Goal: Transaction & Acquisition: Purchase product/service

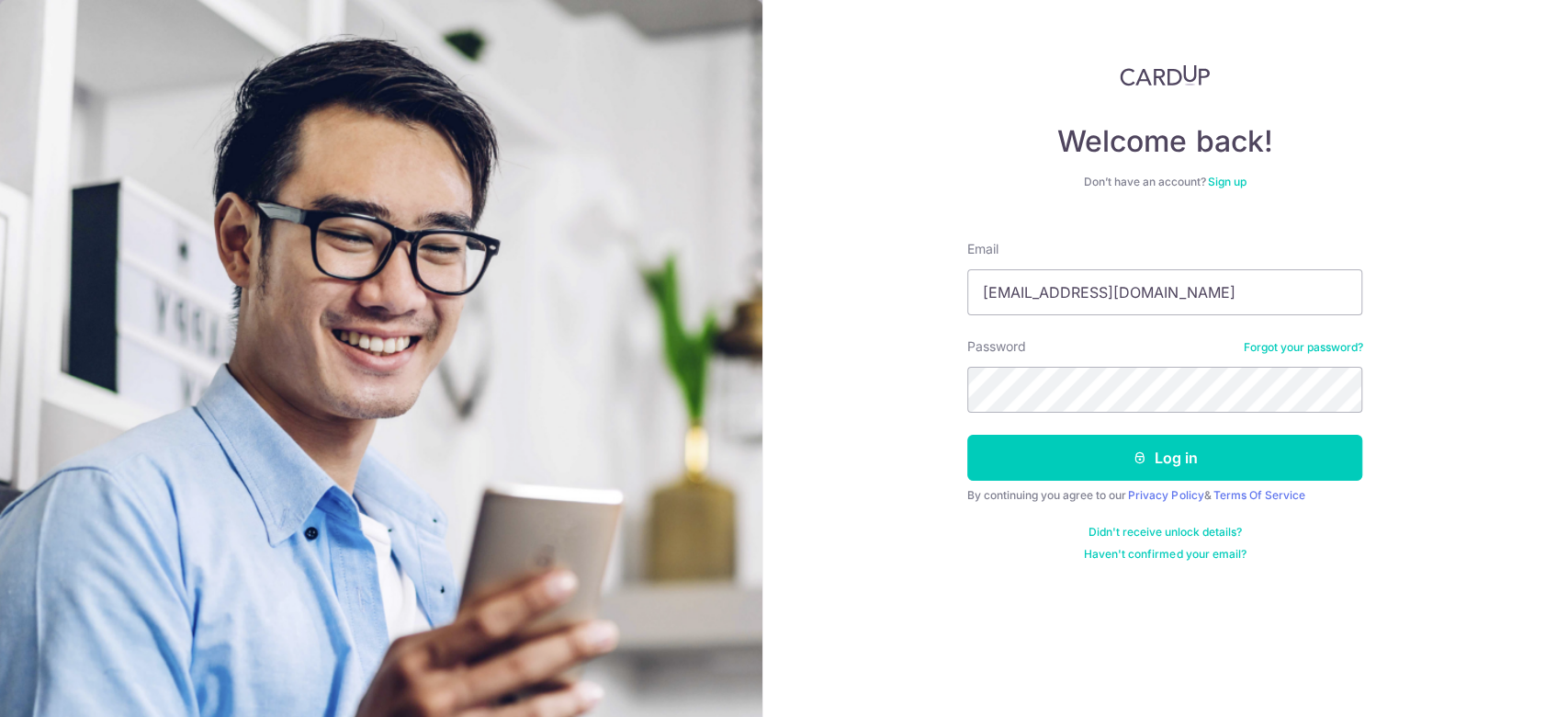
type input "[EMAIL_ADDRESS][DOMAIN_NAME]"
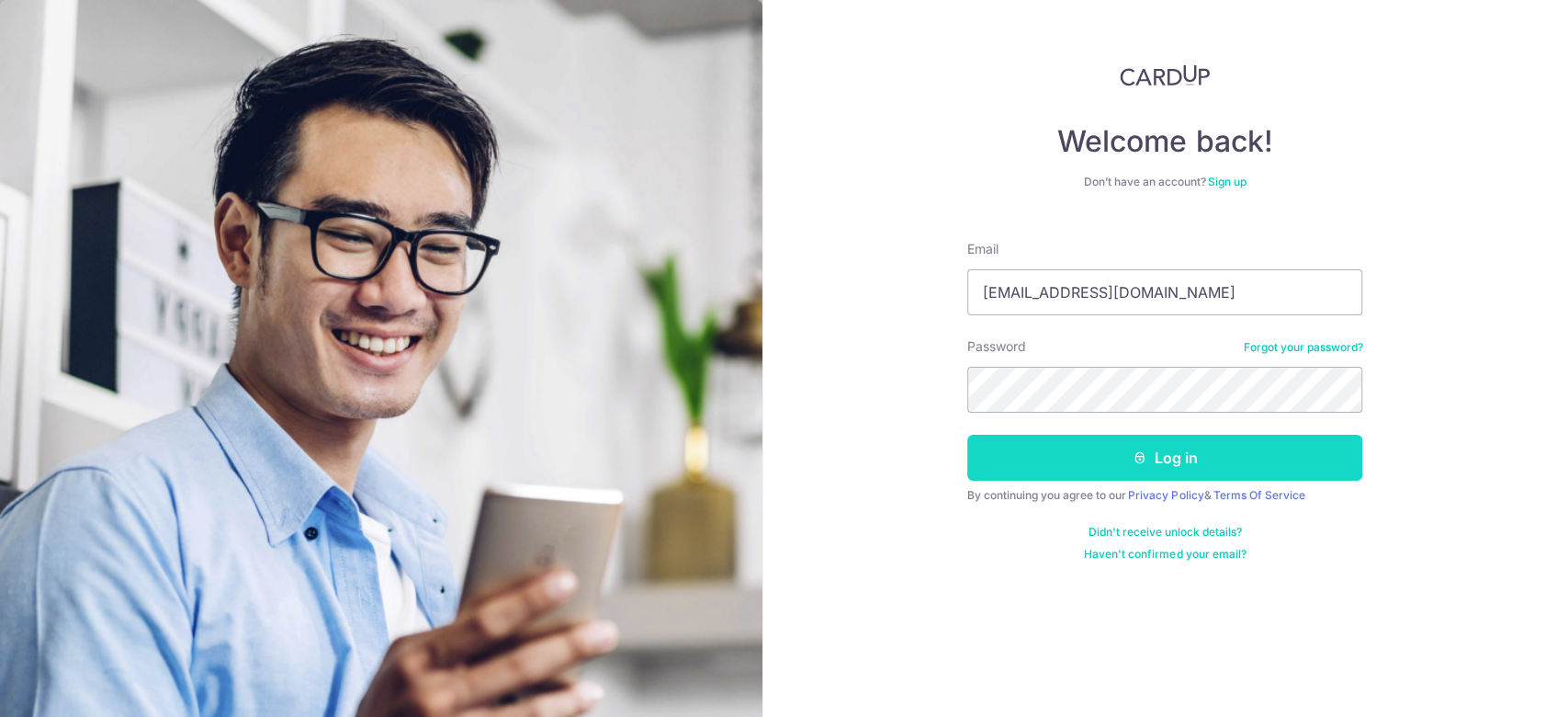
click at [1194, 459] on button "Log in" at bounding box center [1165, 458] width 395 height 46
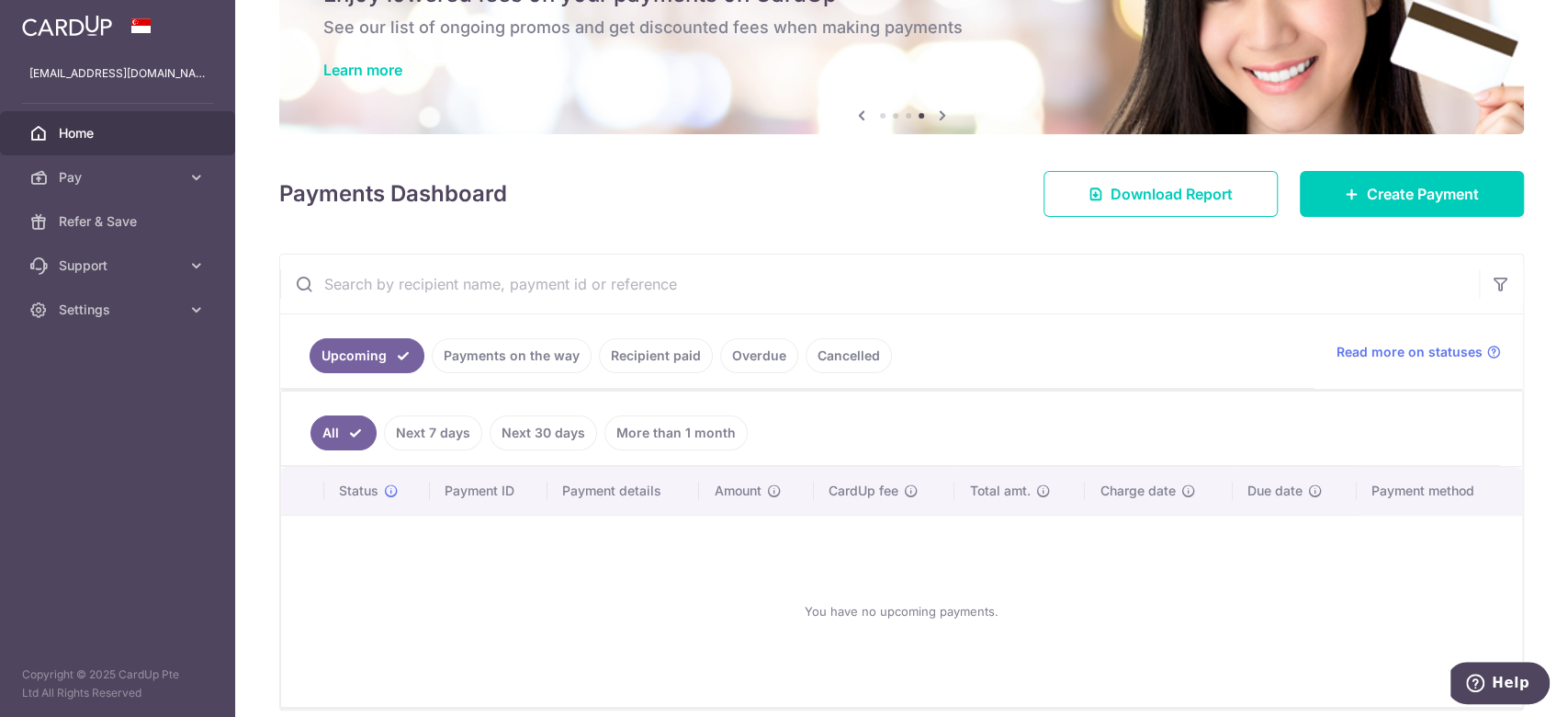
scroll to position [178, 0]
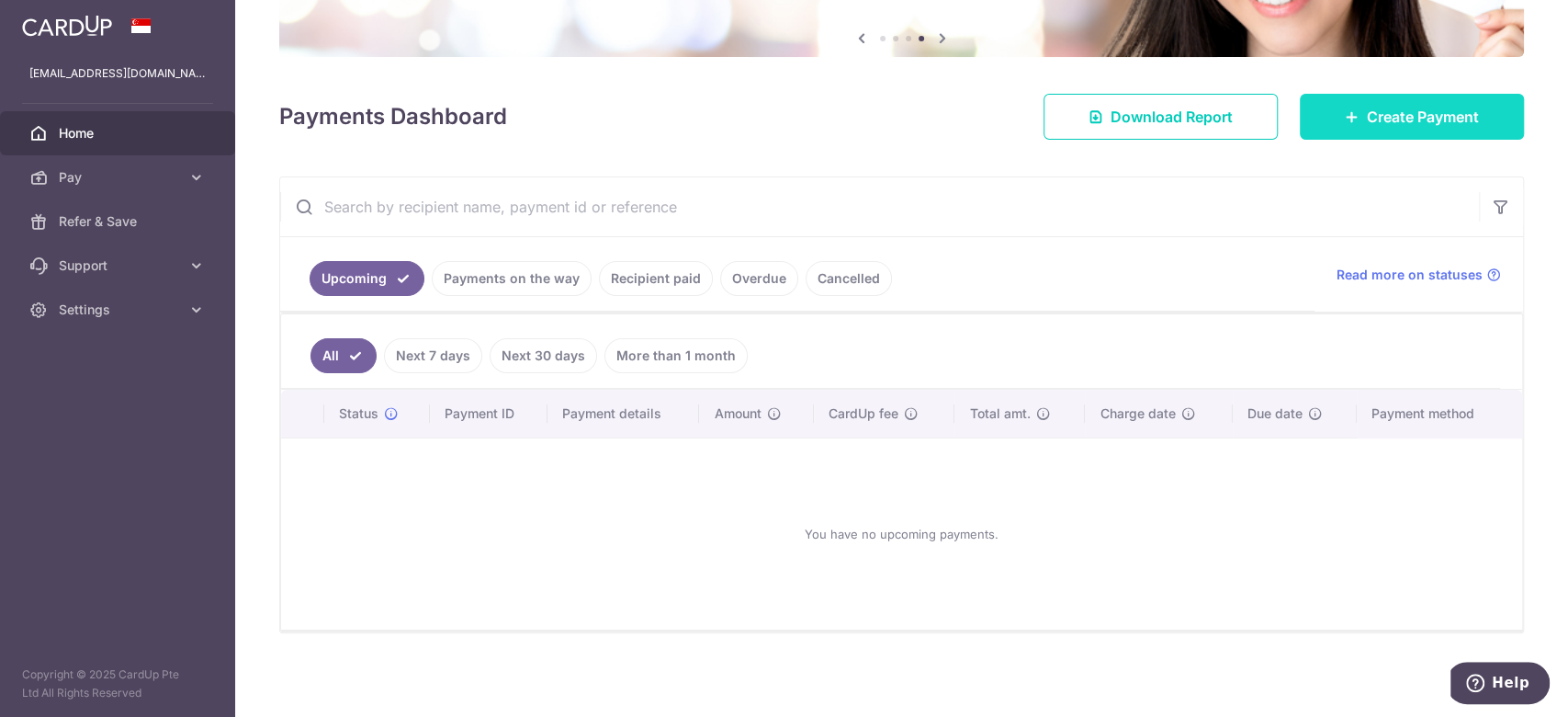
click at [1402, 118] on span "Create Payment" at bounding box center [1422, 116] width 112 height 22
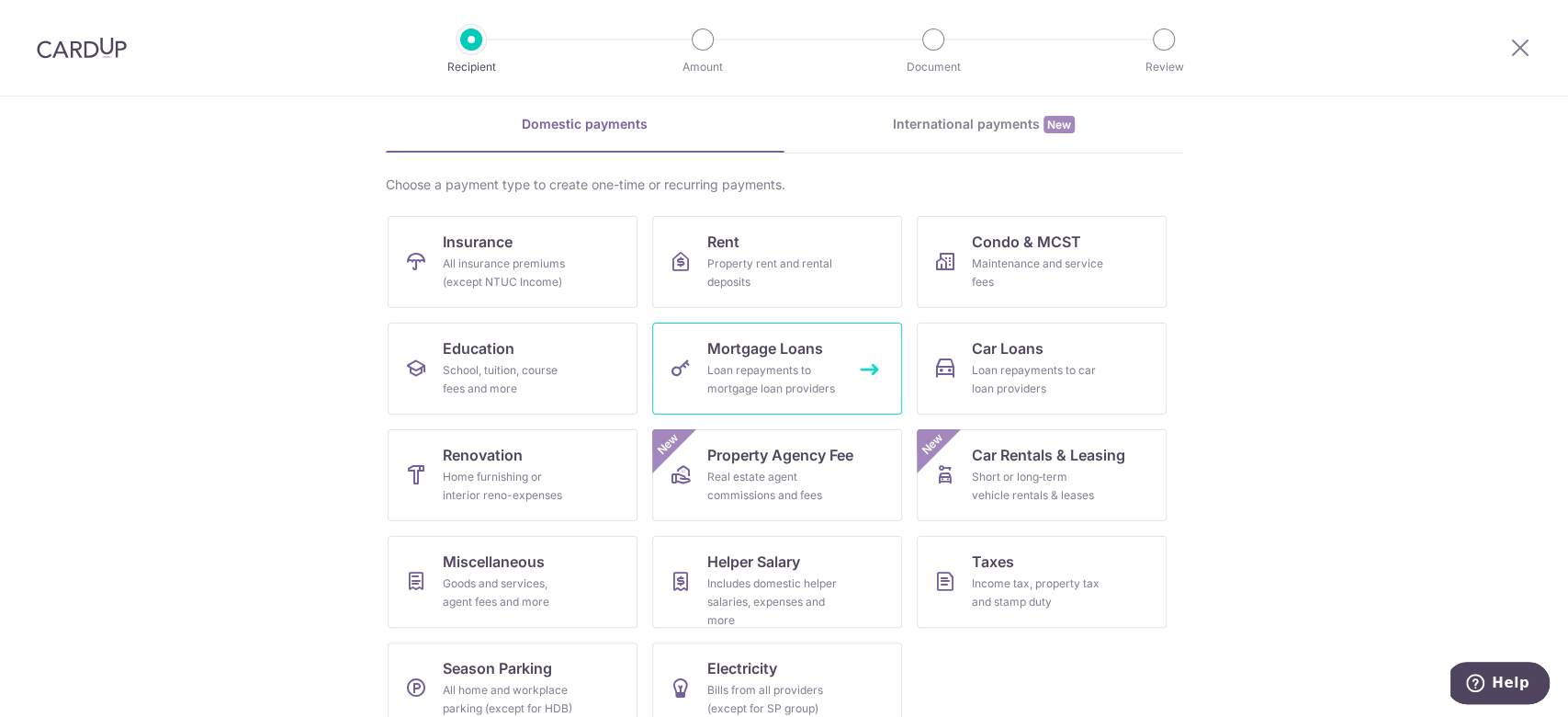
scroll to position [103, 0]
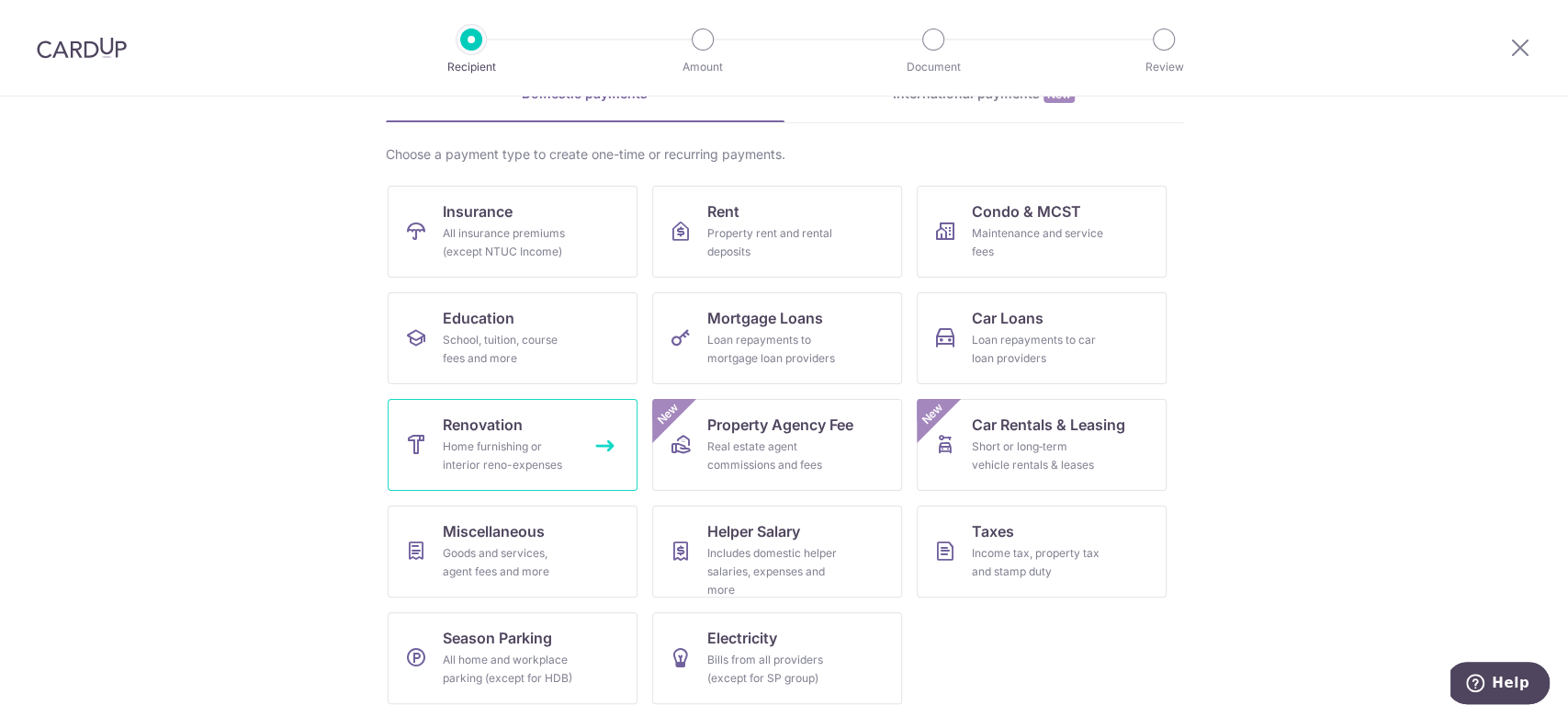
click at [544, 419] on link "Renovation Home furnishing or interior reno-expenses" at bounding box center [513, 444] width 250 height 91
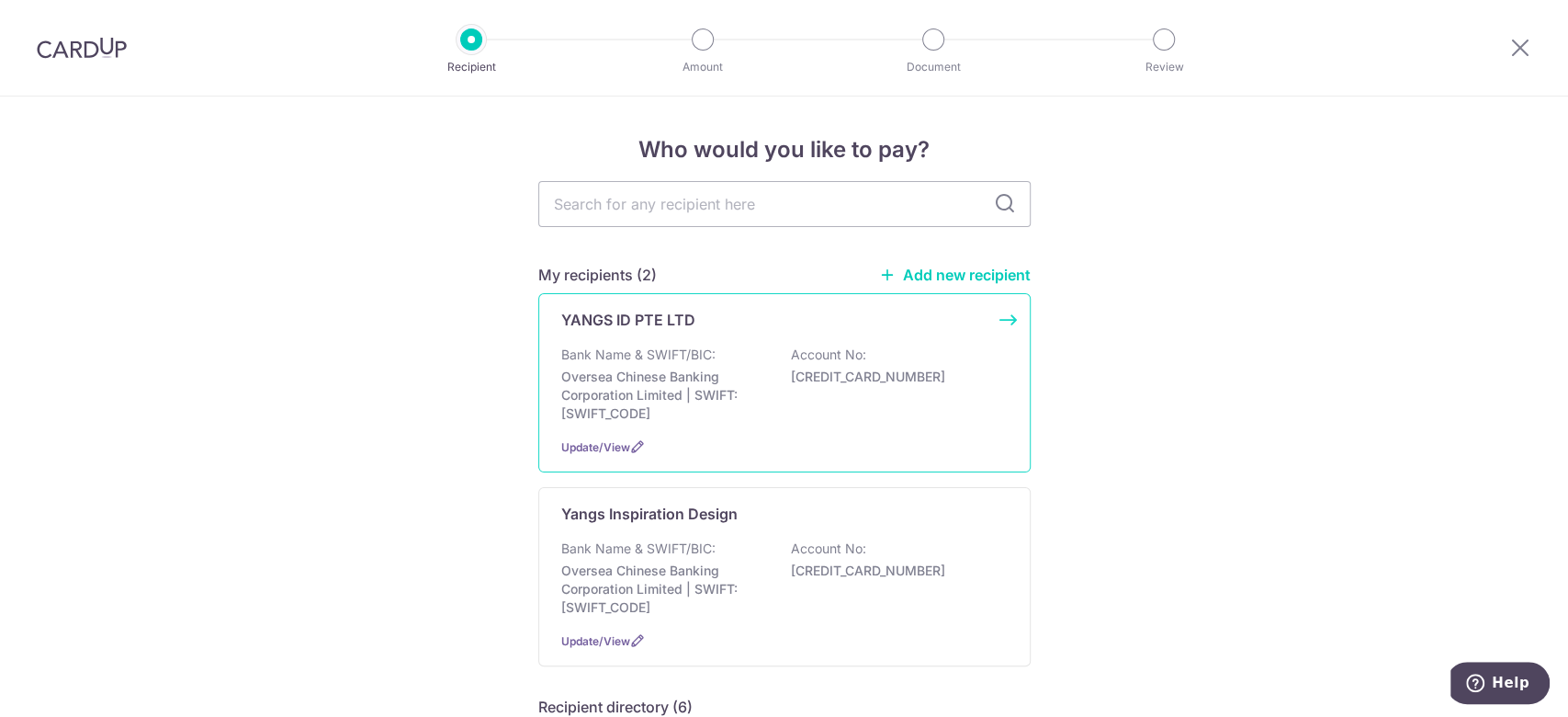
click at [801, 383] on p "[CREDIT_CARD_NUMBER]" at bounding box center [894, 377] width 206 height 18
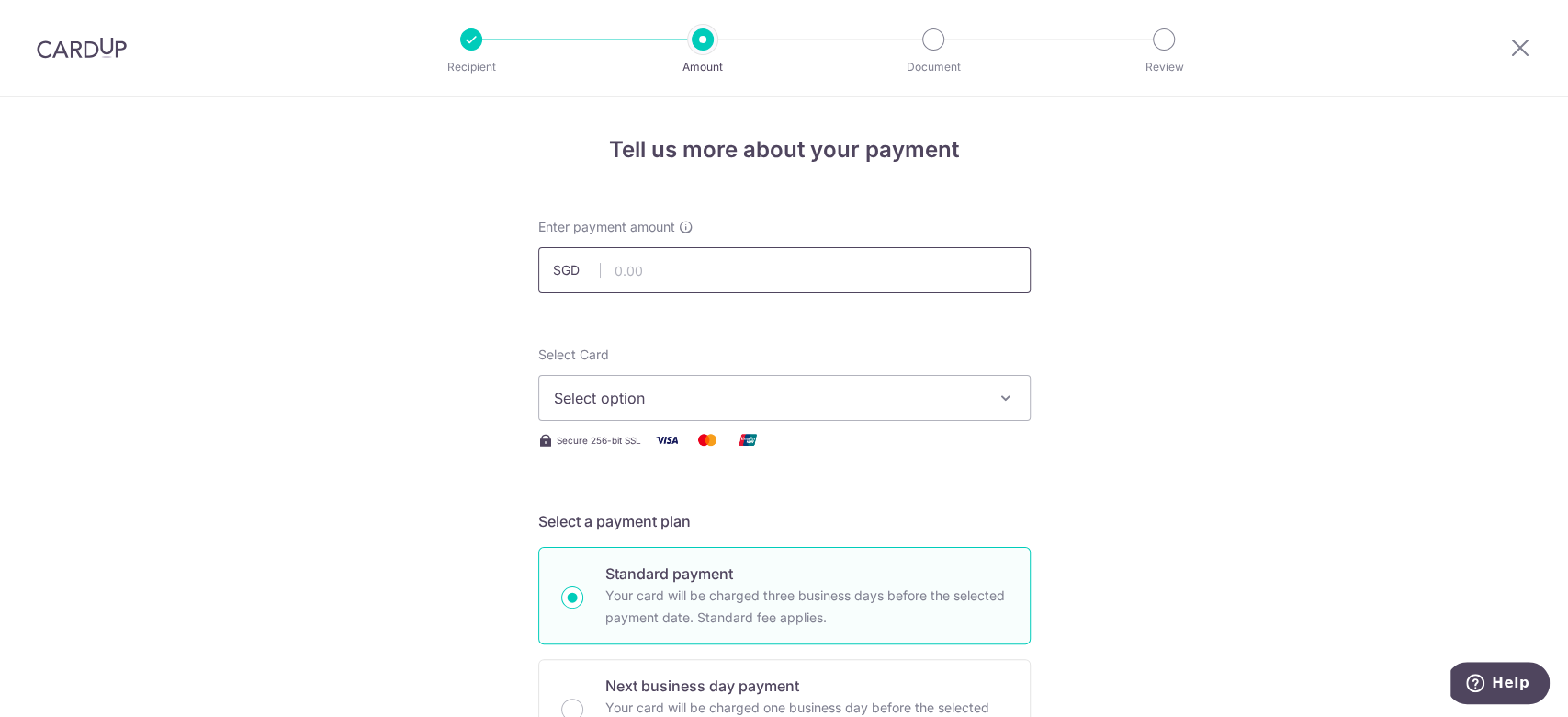
click at [811, 286] on input "text" at bounding box center [784, 271] width 492 height 46
type input "2,494.40"
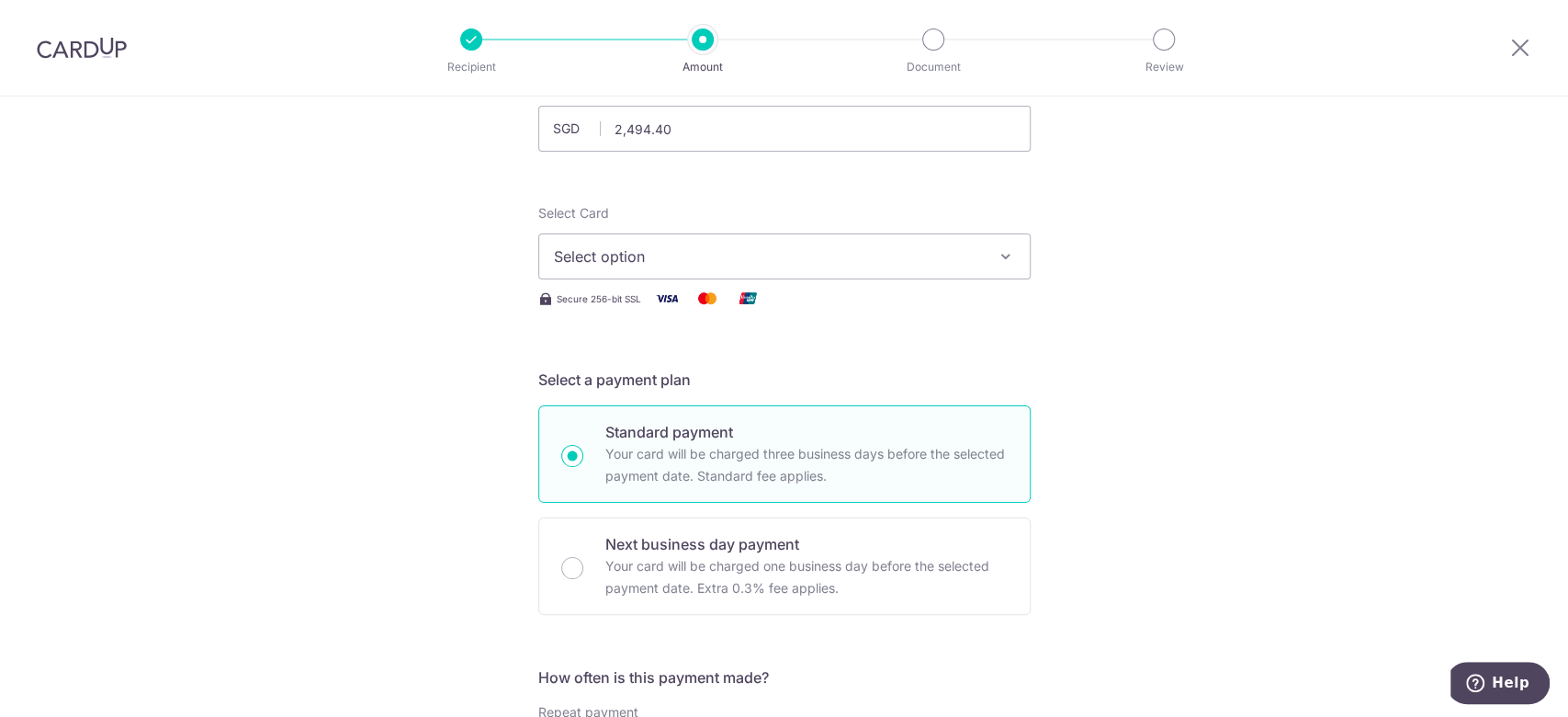
scroll to position [245, 0]
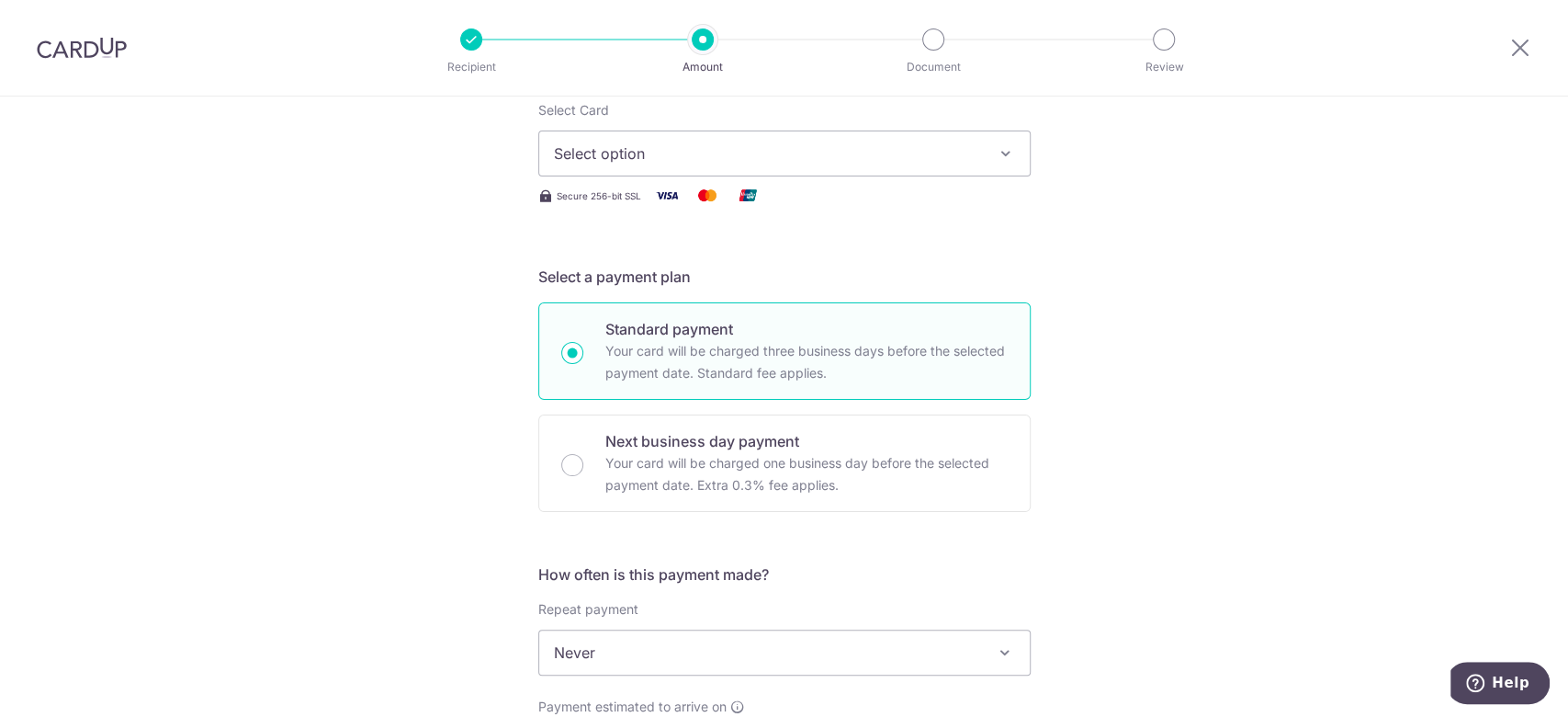
click at [663, 143] on span "Select option" at bounding box center [768, 153] width 428 height 22
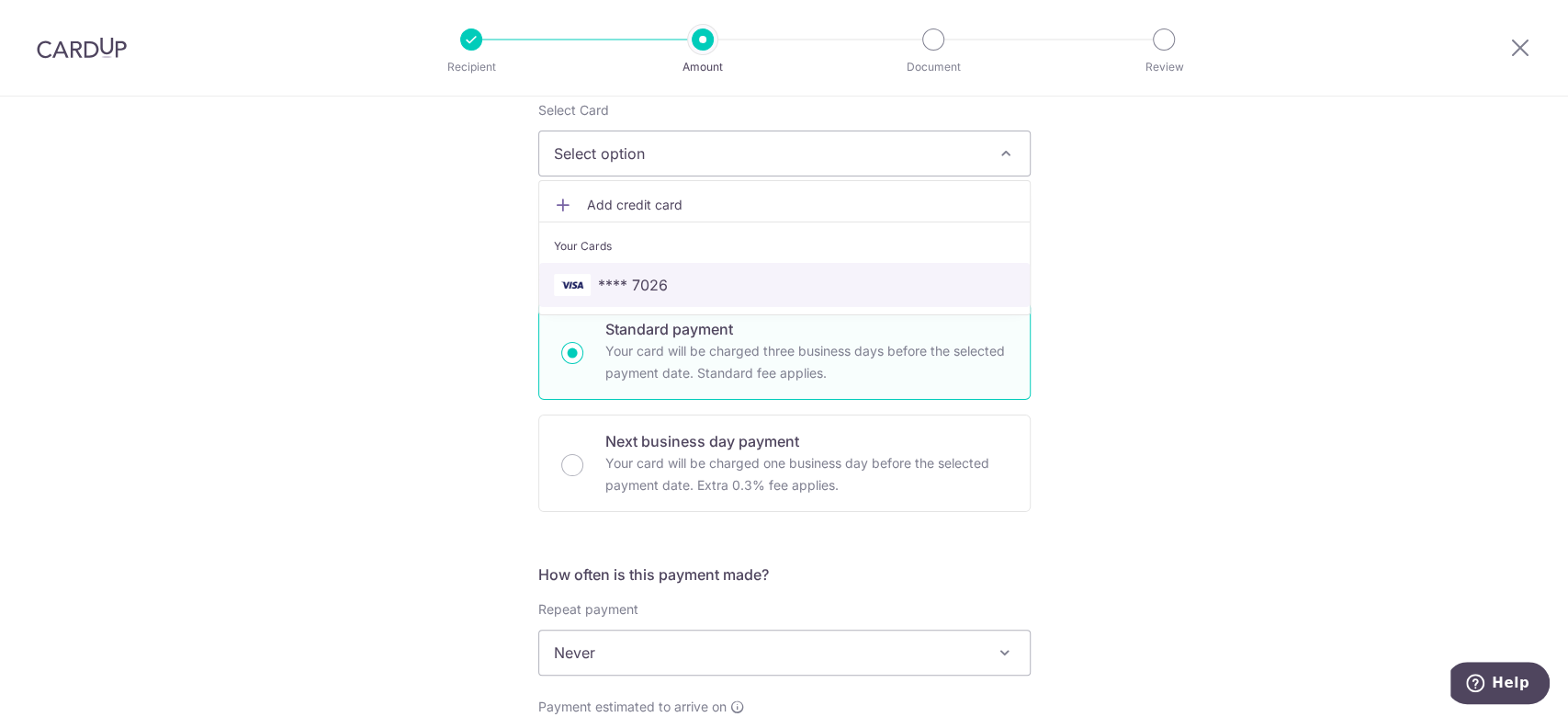
click at [673, 278] on span "**** 7026" at bounding box center [784, 285] width 461 height 22
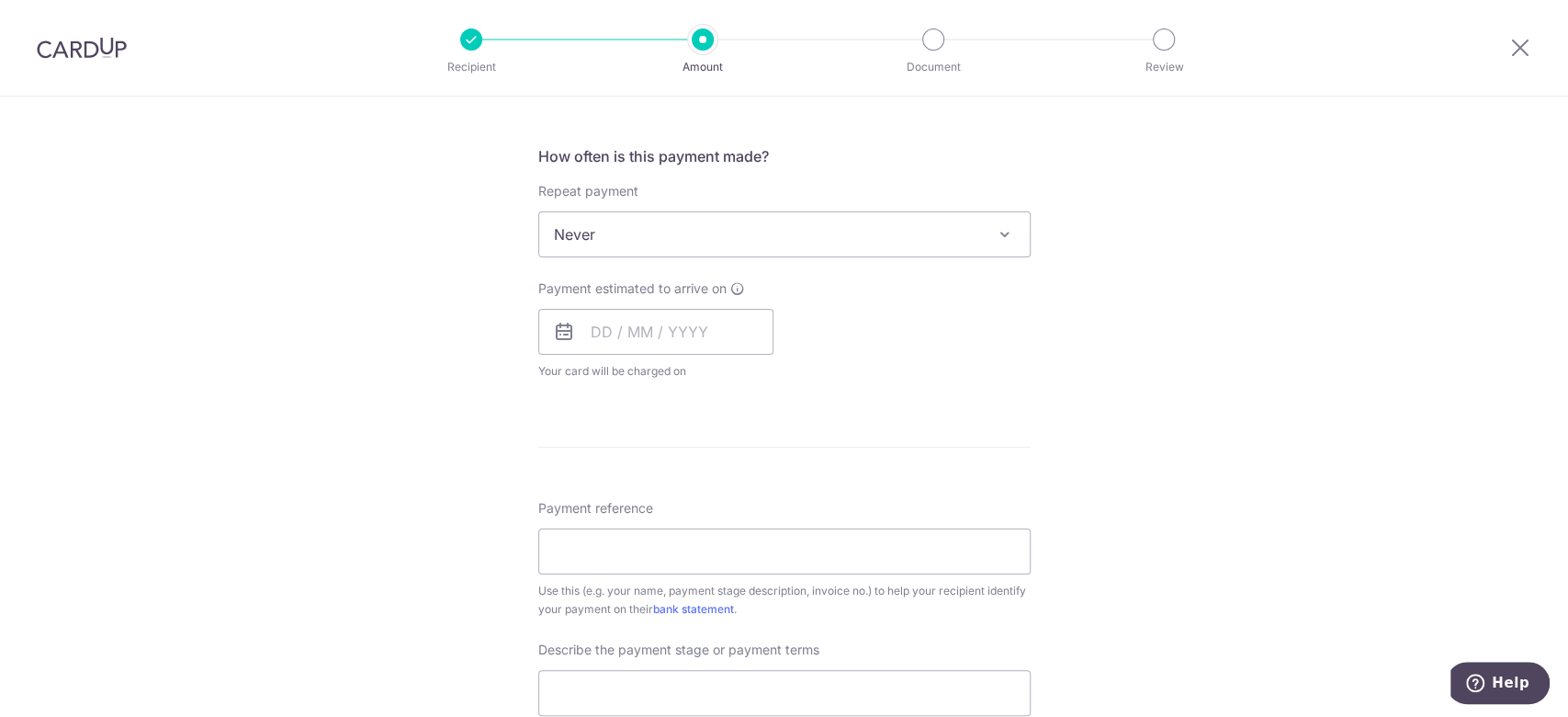
scroll to position [613, 0]
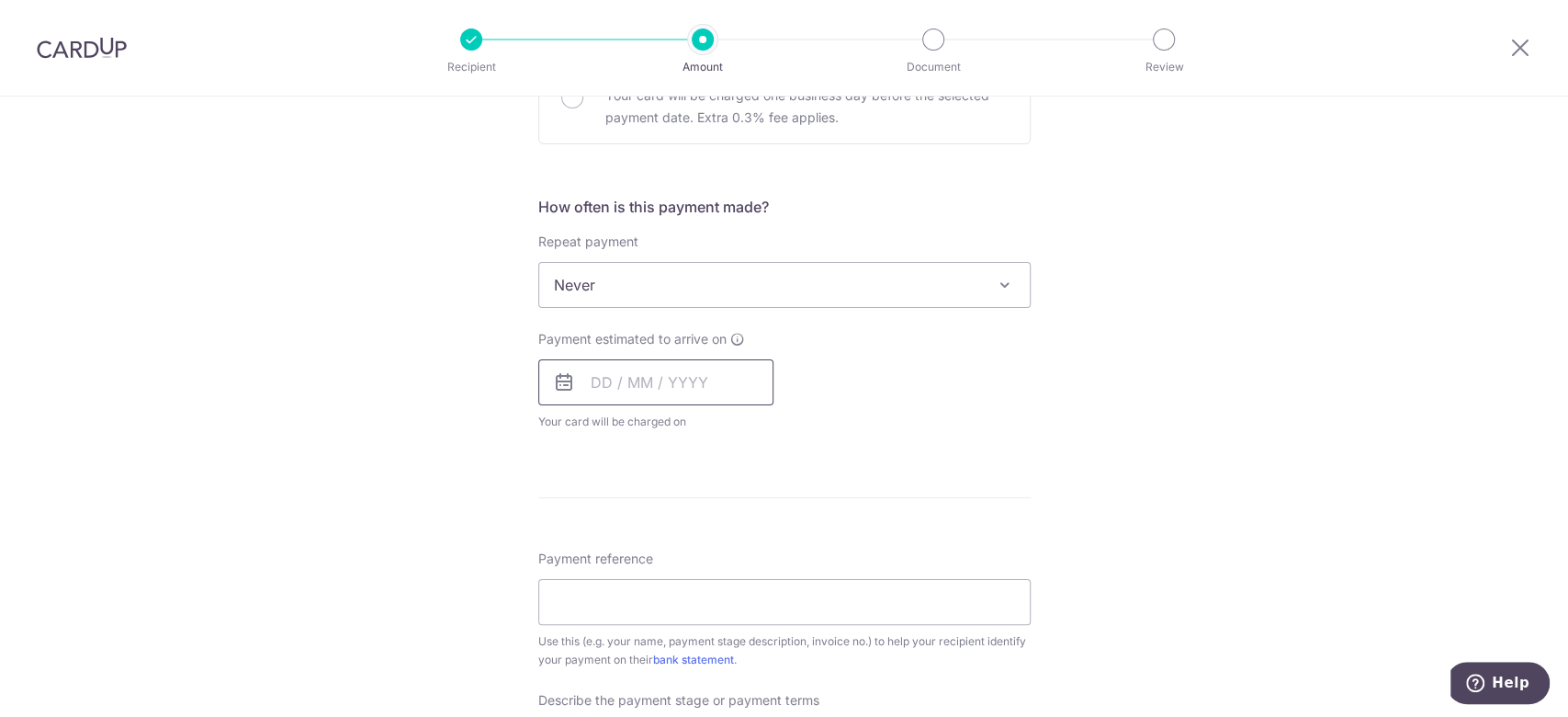
click at [753, 394] on input "text" at bounding box center [656, 383] width 235 height 46
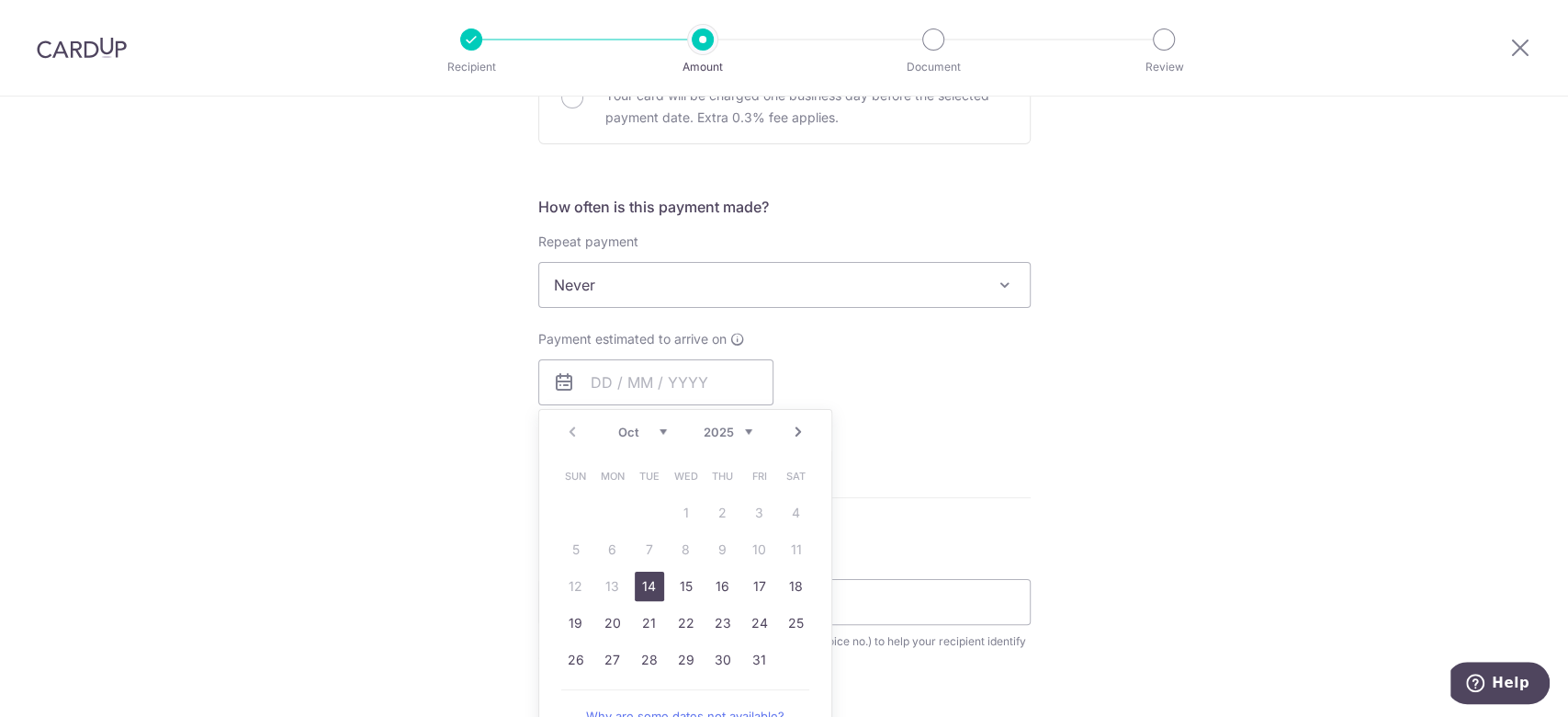
click at [654, 579] on link "14" at bounding box center [649, 587] width 30 height 30
type input "[DATE]"
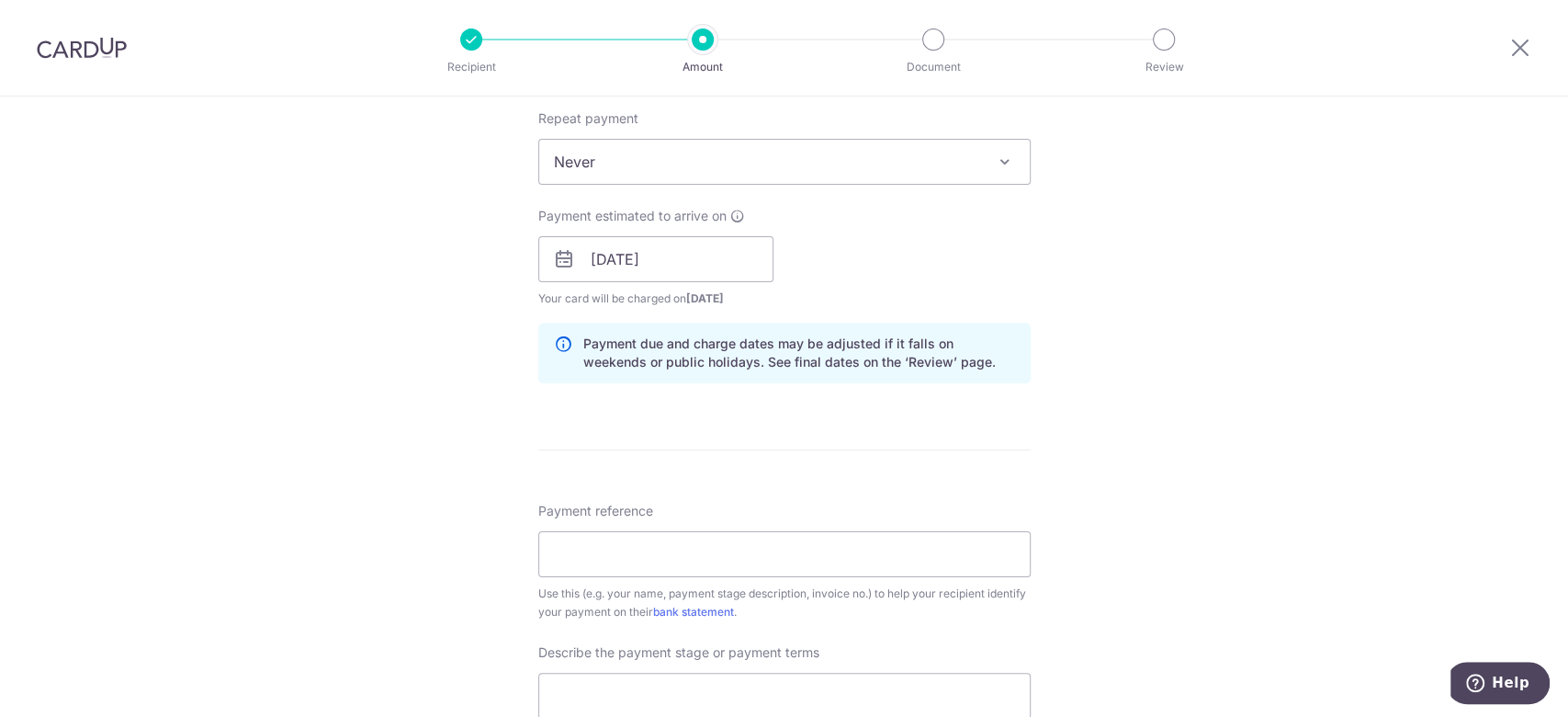
scroll to position [857, 0]
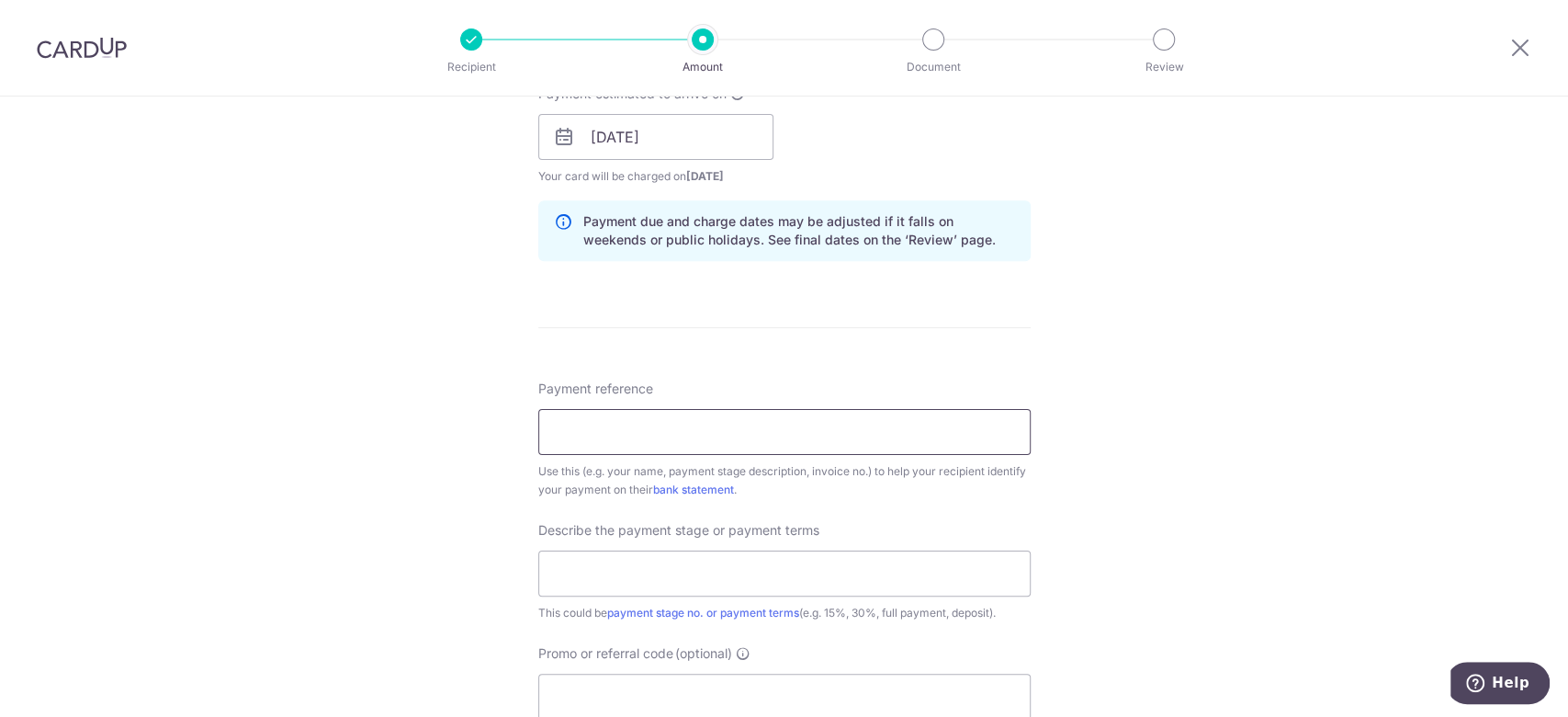
click at [900, 423] on input "Payment reference" at bounding box center [784, 432] width 492 height 46
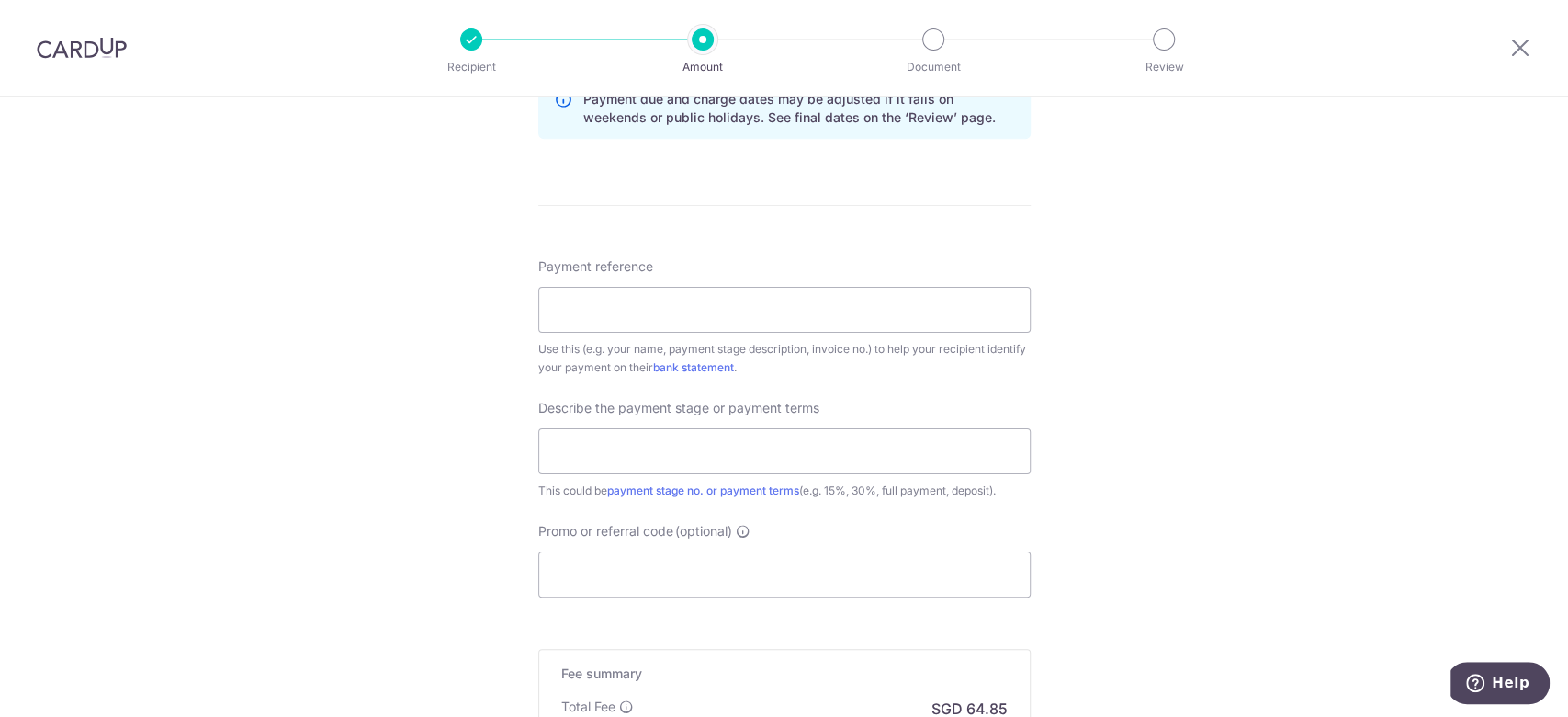
click at [89, 46] on img at bounding box center [81, 48] width 90 height 22
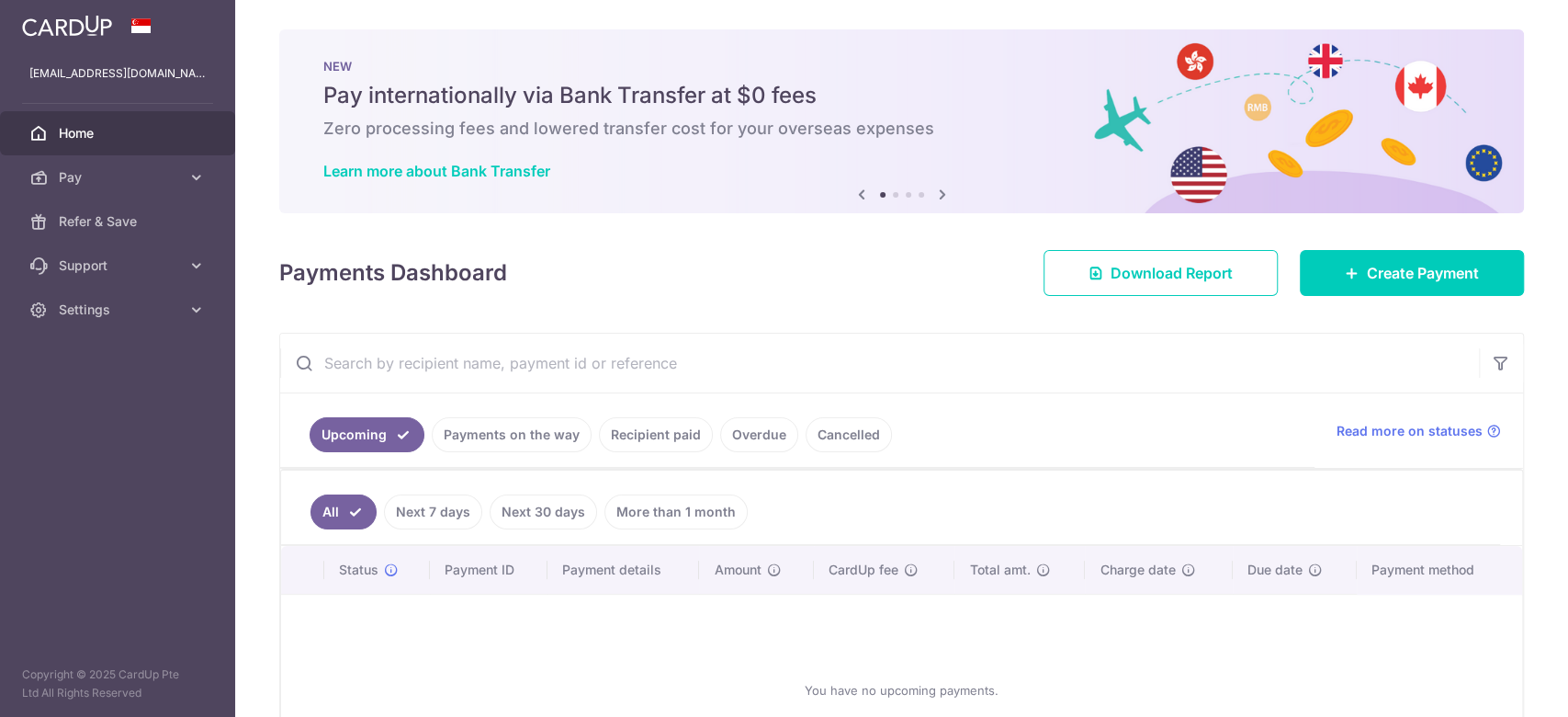
click at [649, 440] on link "Recipient paid" at bounding box center [656, 435] width 114 height 35
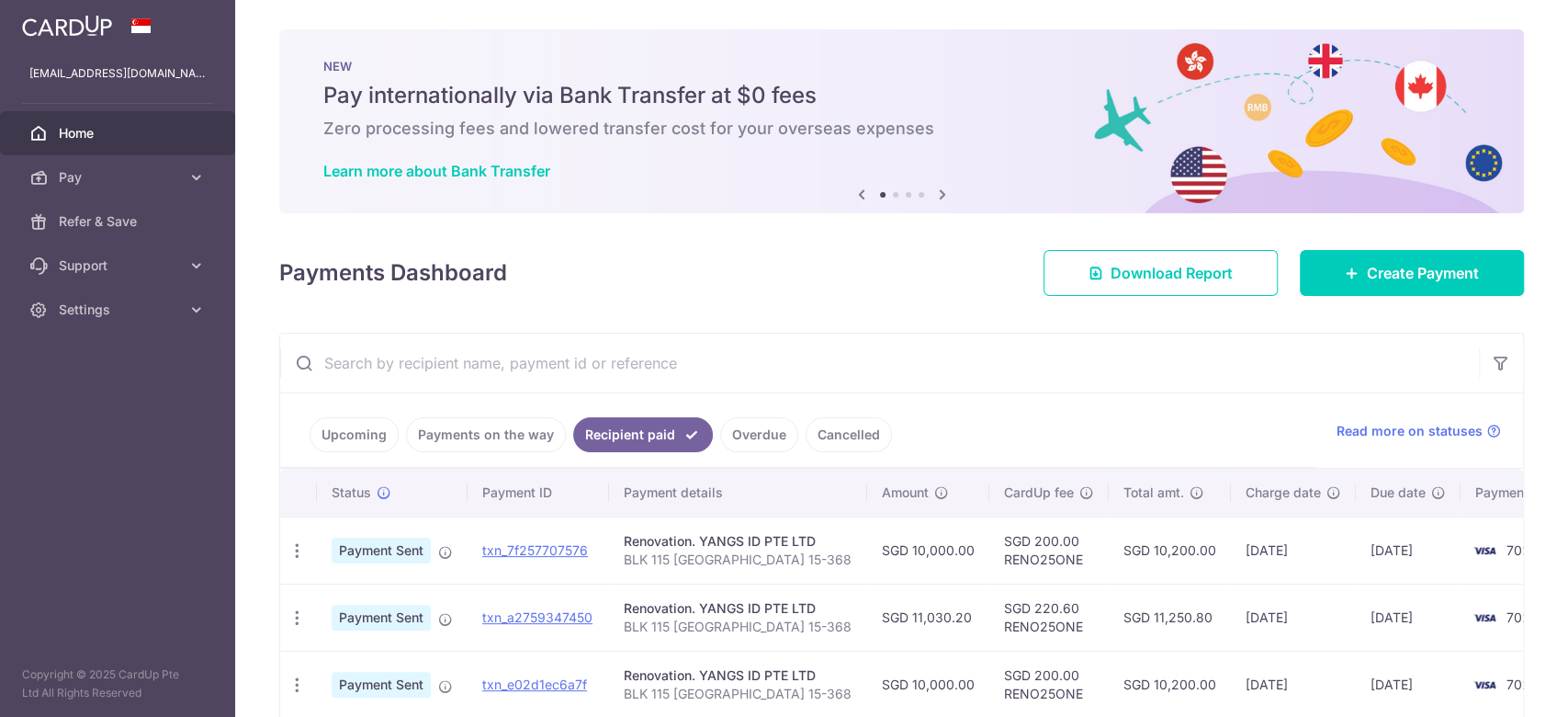
scroll to position [245, 0]
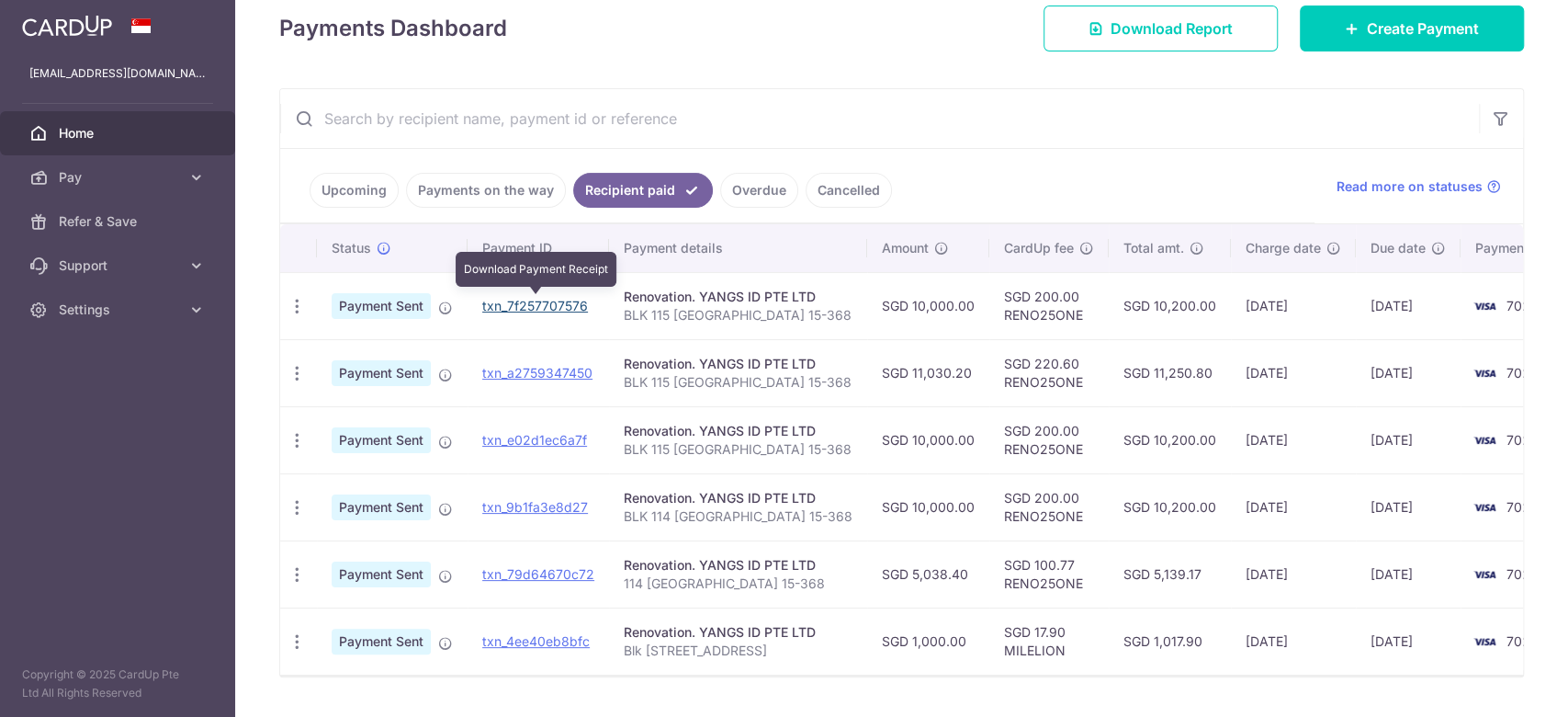
click at [519, 305] on link "txn_7f257707576" at bounding box center [535, 305] width 105 height 16
click at [295, 312] on icon "button" at bounding box center [296, 306] width 19 height 19
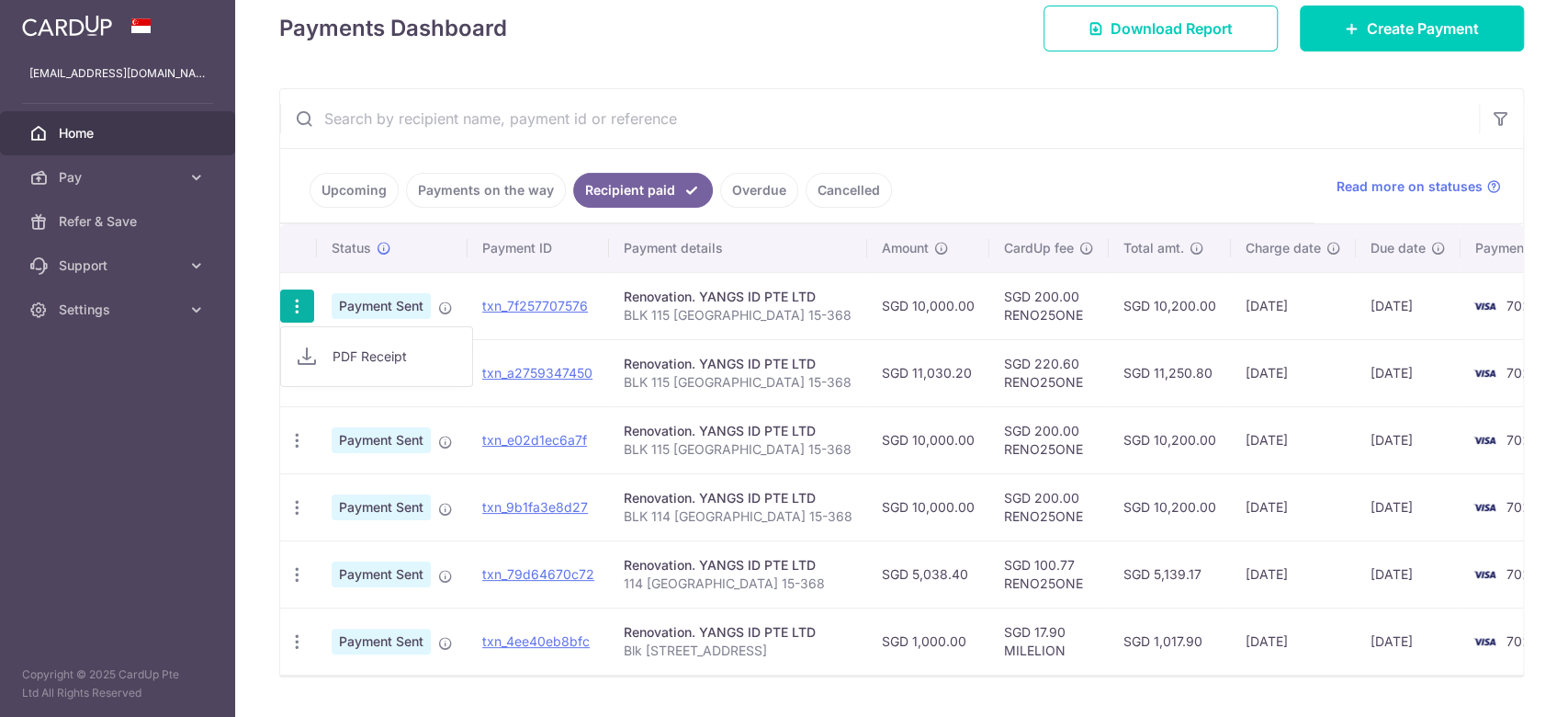
click at [1109, 335] on td "SGD 10,200.00" at bounding box center [1170, 305] width 122 height 67
click at [388, 298] on span "Payment Sent" at bounding box center [380, 306] width 99 height 26
click at [829, 321] on p "BLK 115 [GEOGRAPHIC_DATA] 15-368" at bounding box center [738, 315] width 229 height 18
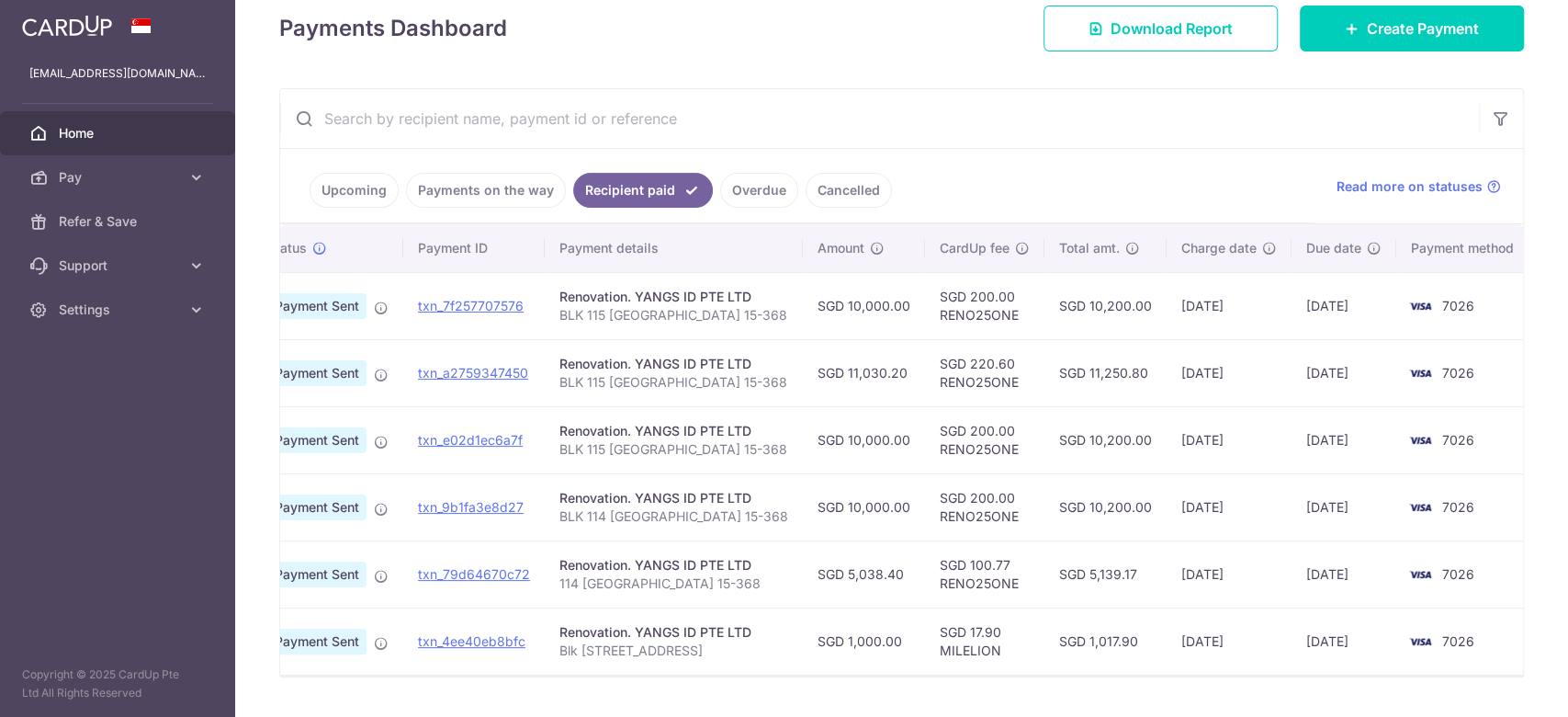
scroll to position [0, 0]
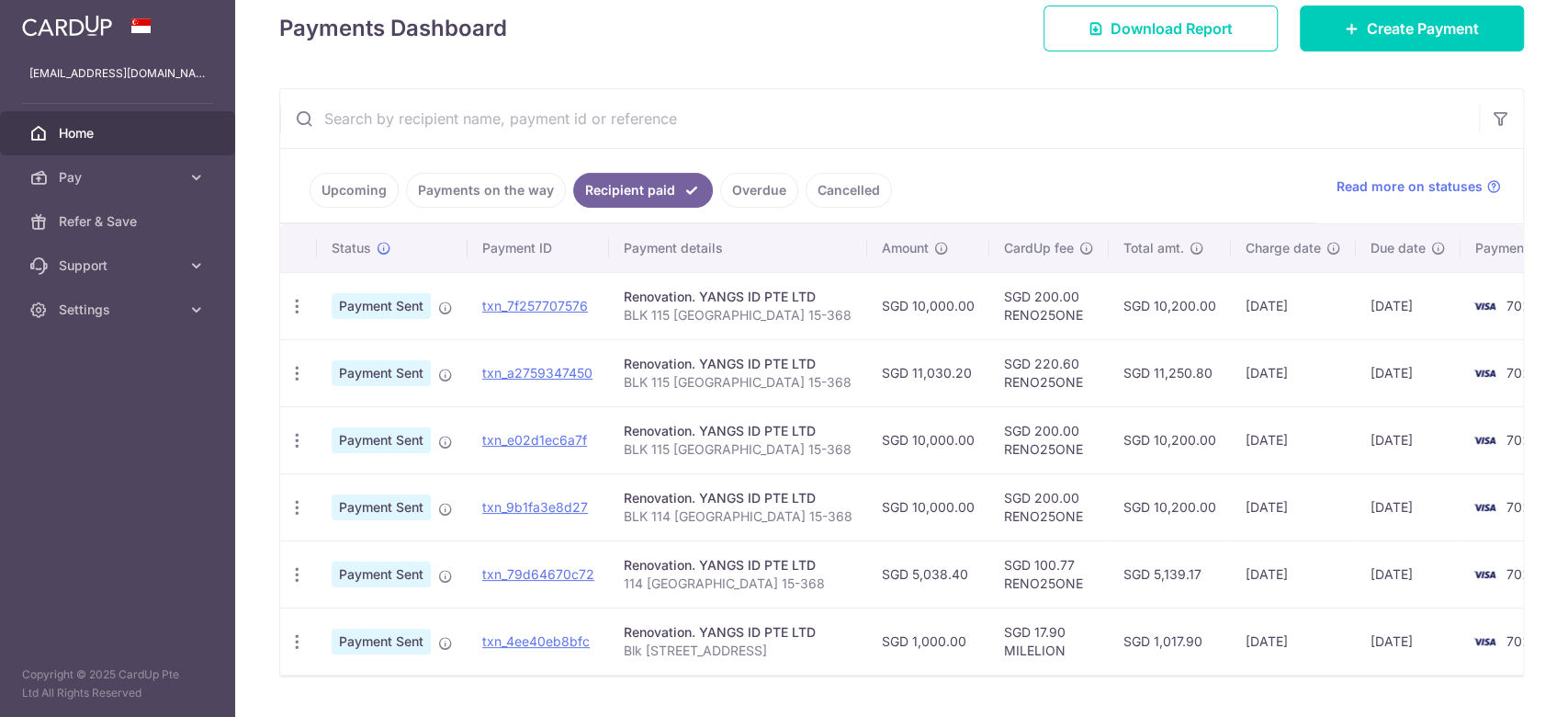
click at [698, 298] on div "Renovation. YANGS ID PTE LTD" at bounding box center [738, 297] width 229 height 18
click at [569, 298] on link "txn_7f257707576" at bounding box center [535, 305] width 105 height 16
click at [959, 171] on ul "Upcoming Payments on the way Recipient paid Overdue Cancelled" at bounding box center [797, 186] width 1034 height 75
click at [127, 198] on link "Pay" at bounding box center [117, 177] width 235 height 44
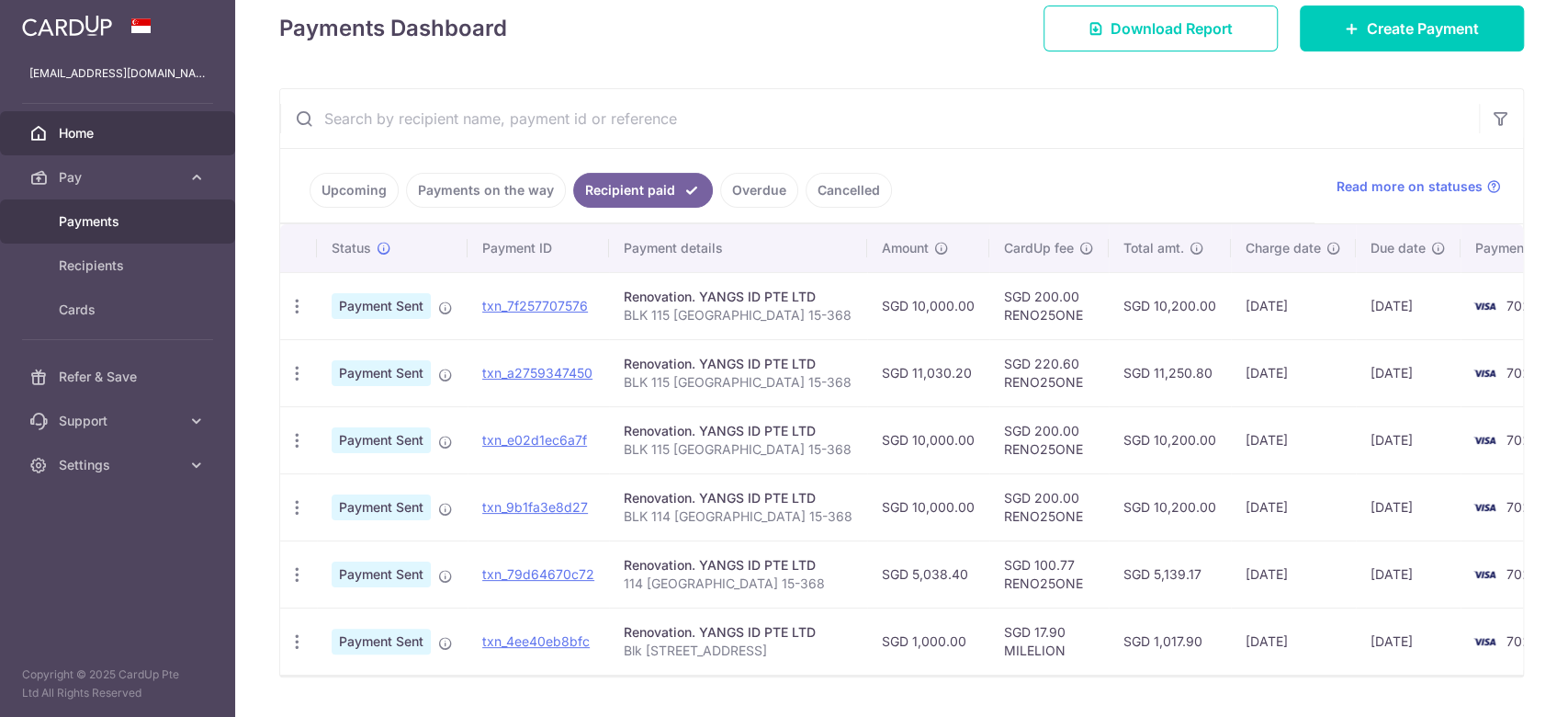
click at [128, 213] on span "Payments" at bounding box center [119, 222] width 121 height 18
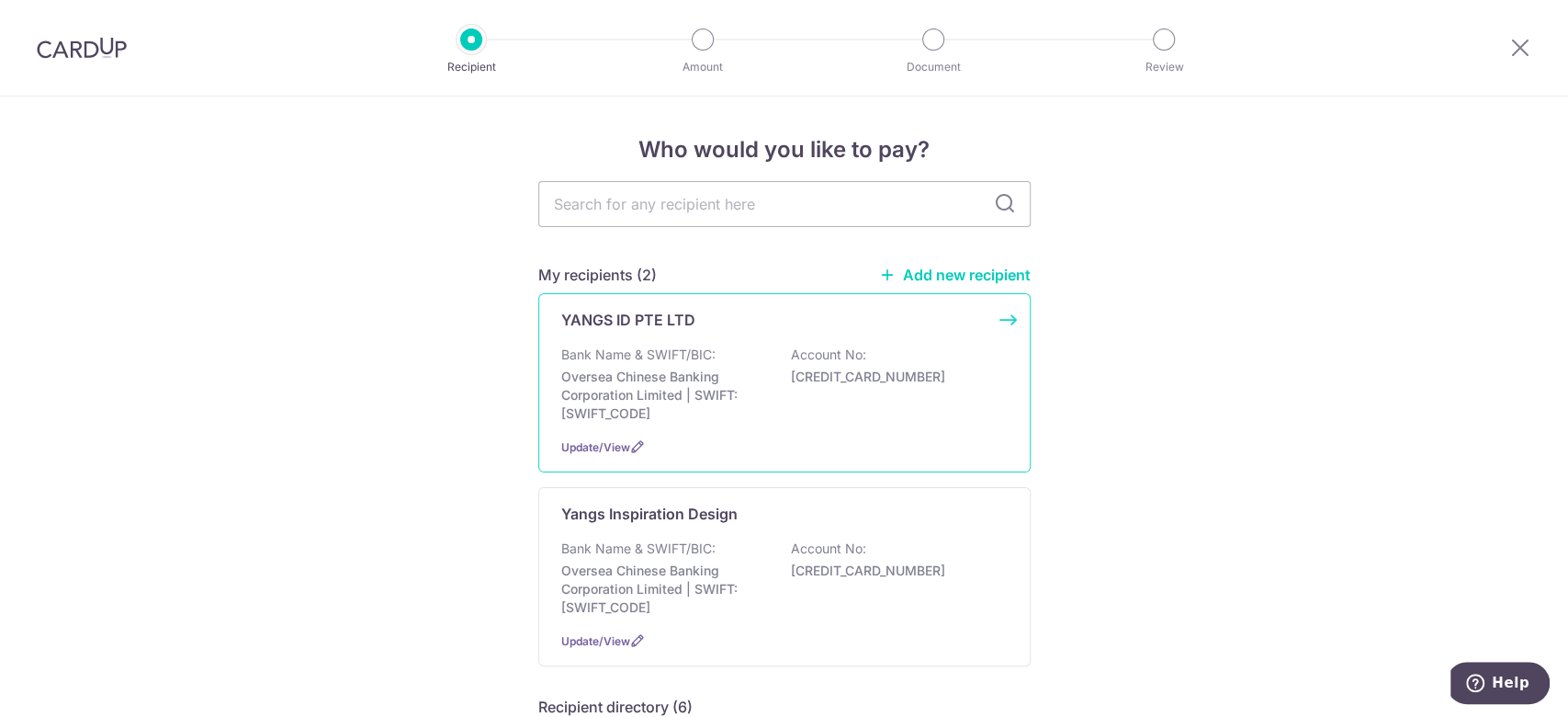
click at [693, 351] on p "Bank Name & SWIFT/BIC:" at bounding box center [638, 355] width 154 height 18
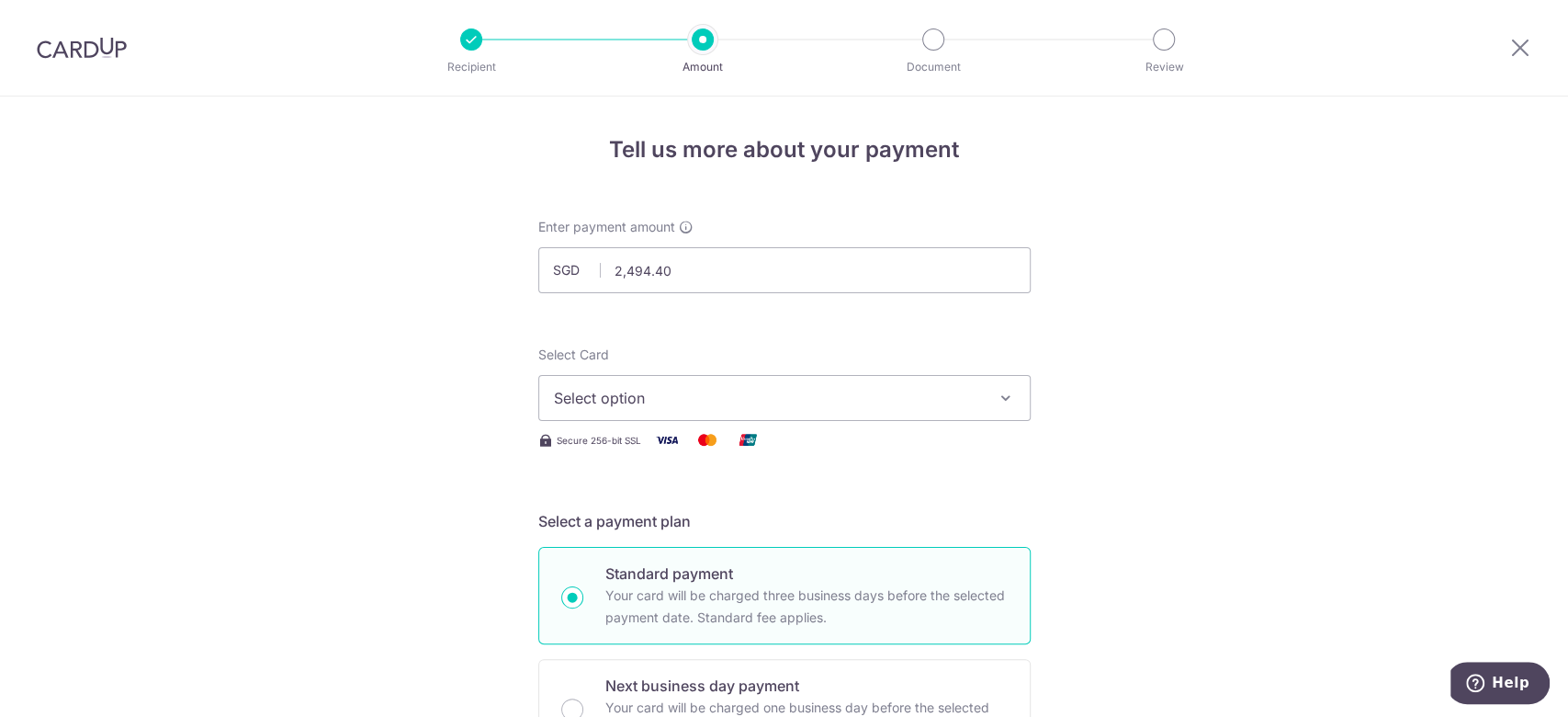
type input "2,494.40"
click at [737, 386] on button "Select option" at bounding box center [784, 398] width 492 height 46
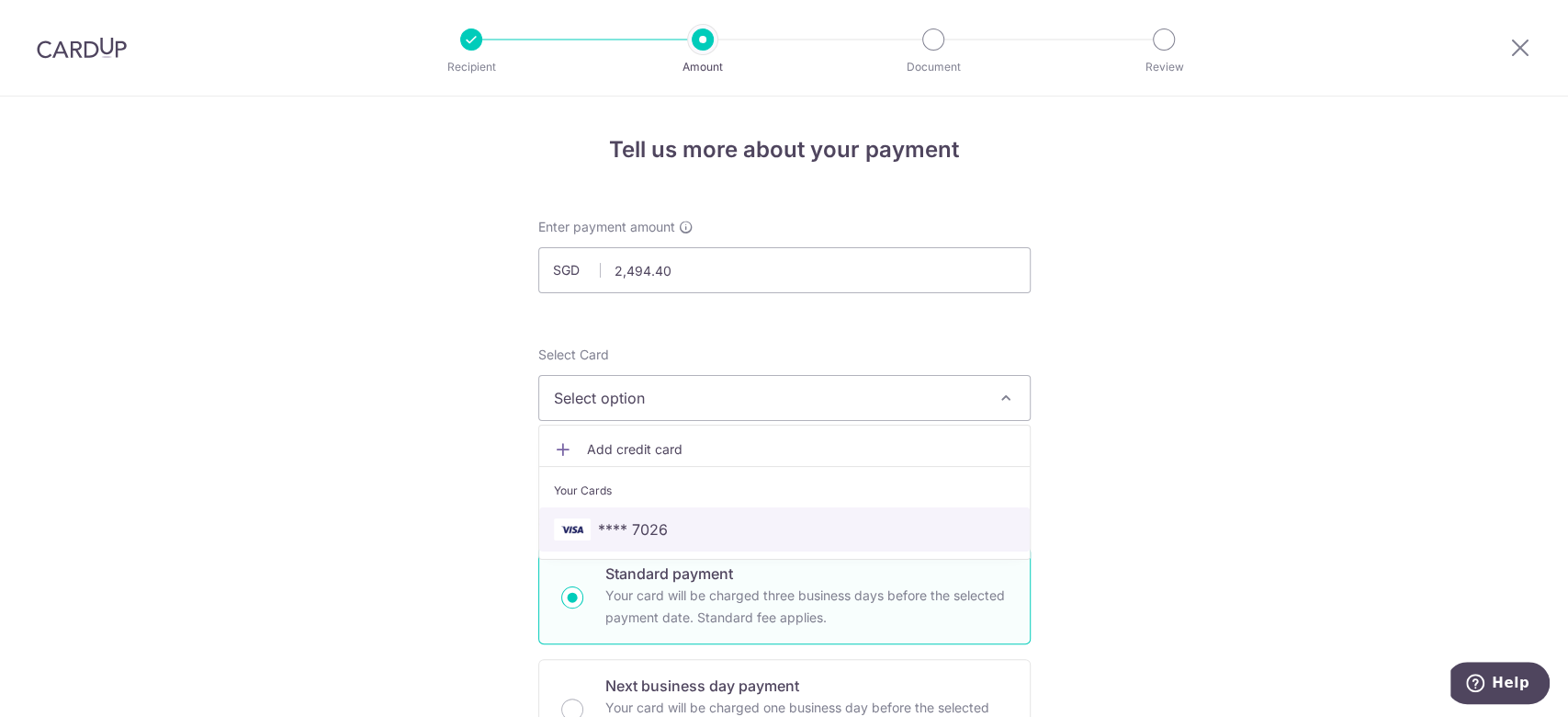
drag, startPoint x: 665, startPoint y: 511, endPoint x: 702, endPoint y: 511, distance: 37.0
click at [665, 511] on link "**** 7026" at bounding box center [784, 529] width 490 height 44
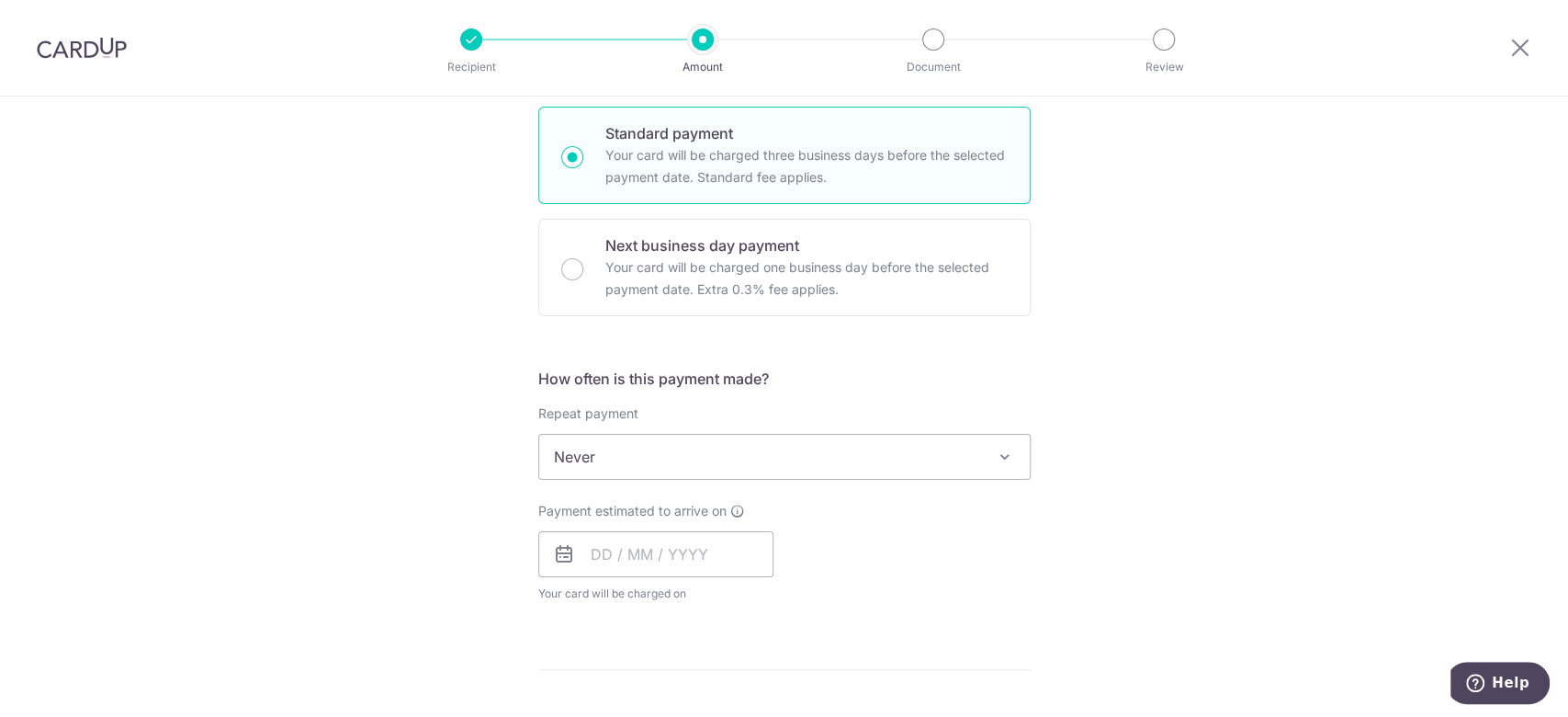
scroll to position [490, 0]
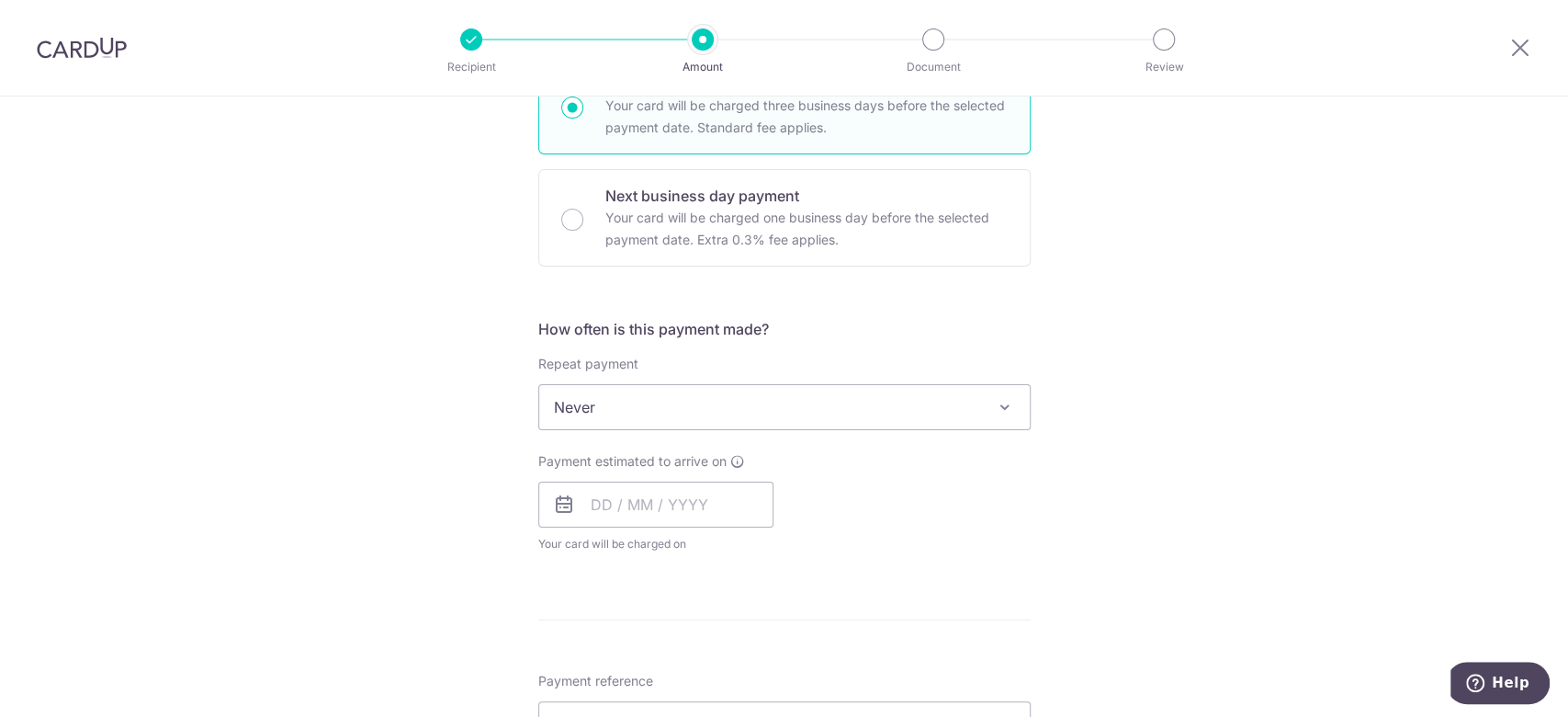
click at [644, 529] on div "Payment estimated to arrive on Your card will be charged on for the first payme…" at bounding box center [656, 502] width 235 height 101
click at [661, 510] on input "text" at bounding box center [656, 504] width 235 height 46
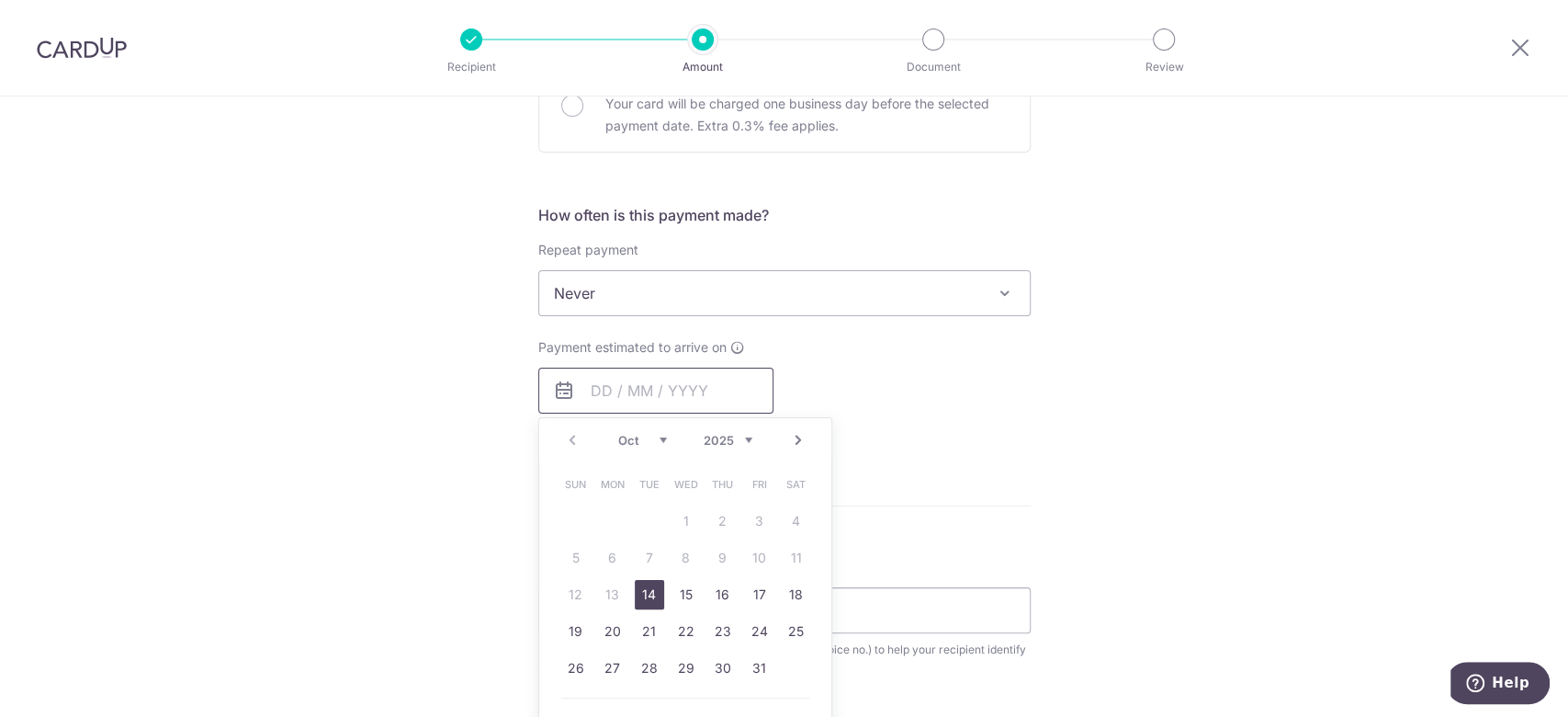
scroll to position [735, 0]
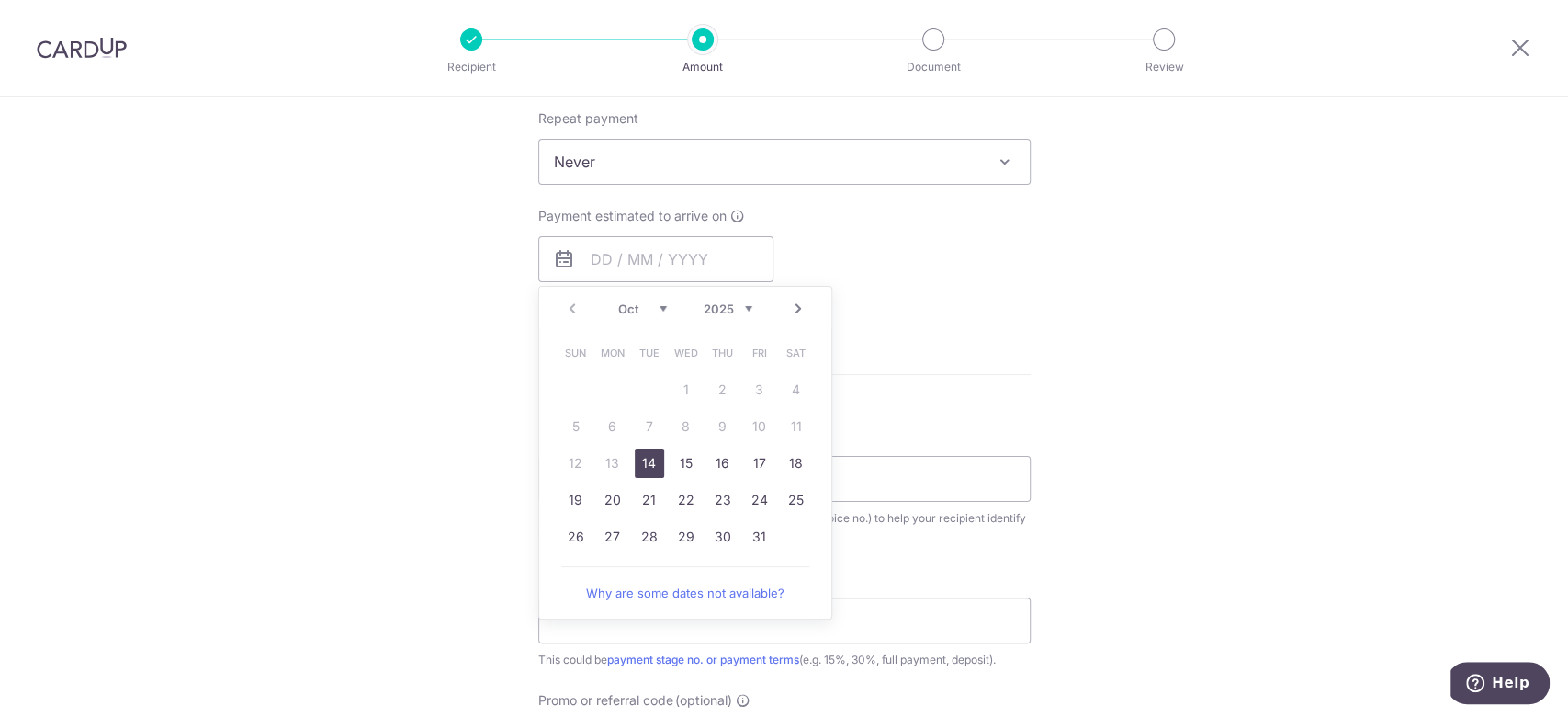
click at [653, 465] on link "14" at bounding box center [649, 463] width 30 height 30
type input "[DATE]"
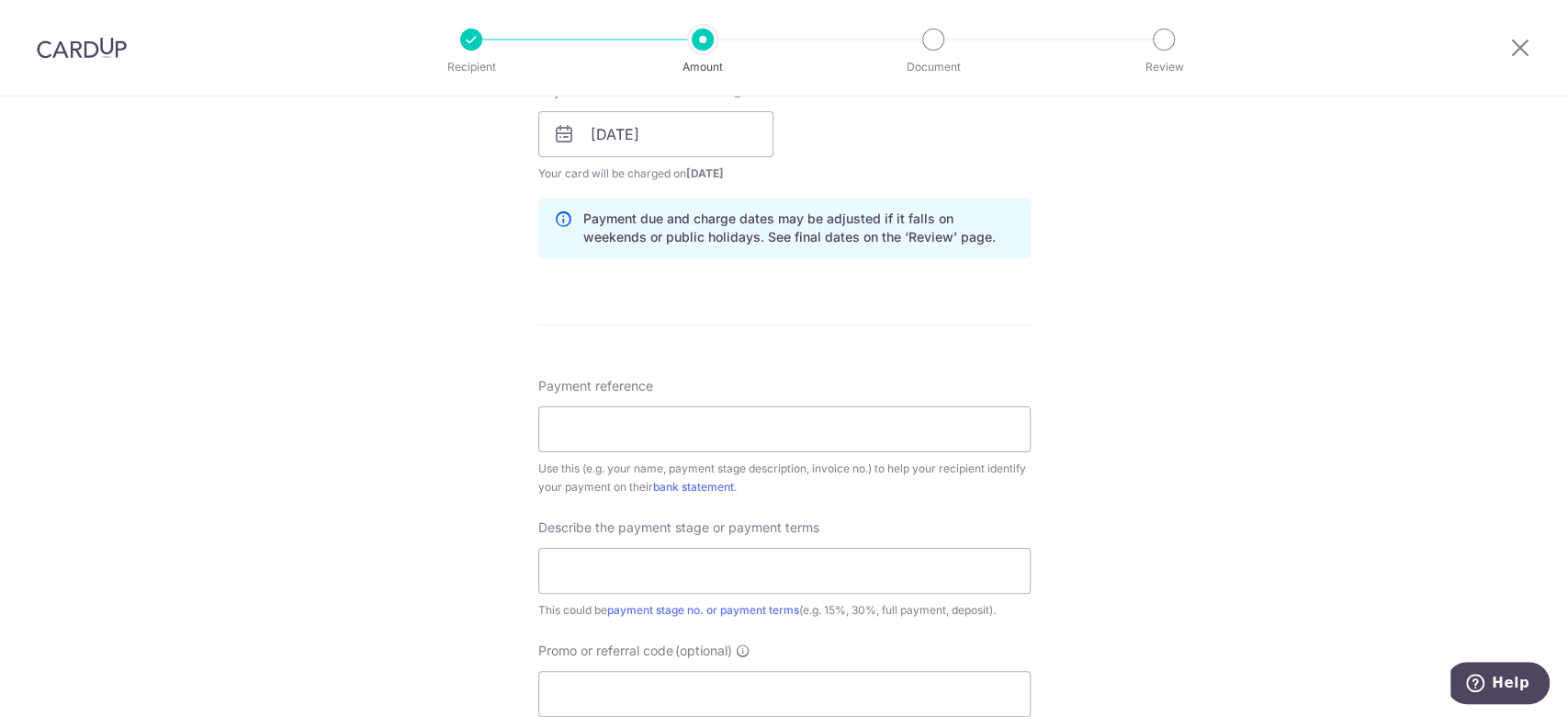
scroll to position [979, 0]
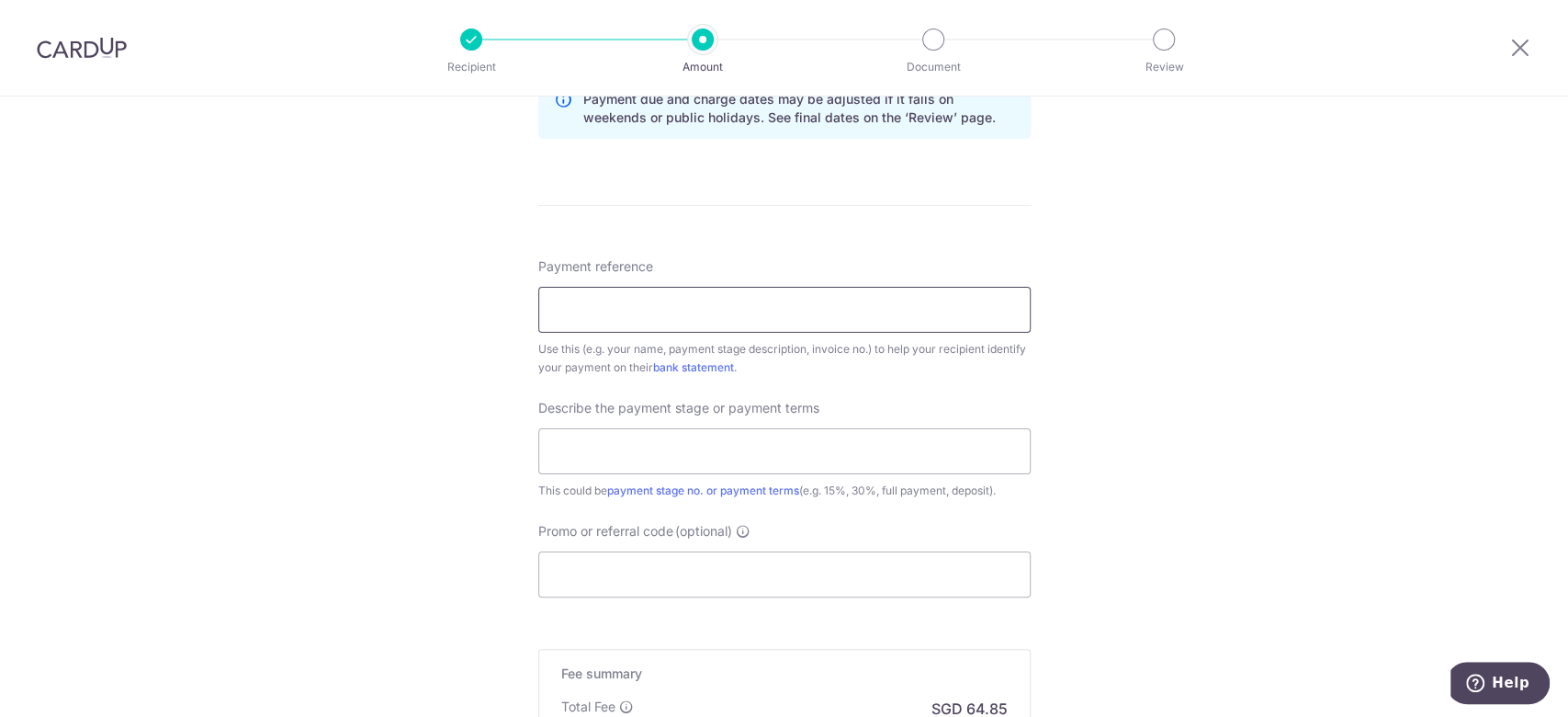
click at [815, 290] on input "Payment reference" at bounding box center [784, 310] width 492 height 46
type input "b"
type input "BLK 115 [GEOGRAPHIC_DATA] 15-368"
click at [750, 451] on input "text" at bounding box center [784, 452] width 492 height 46
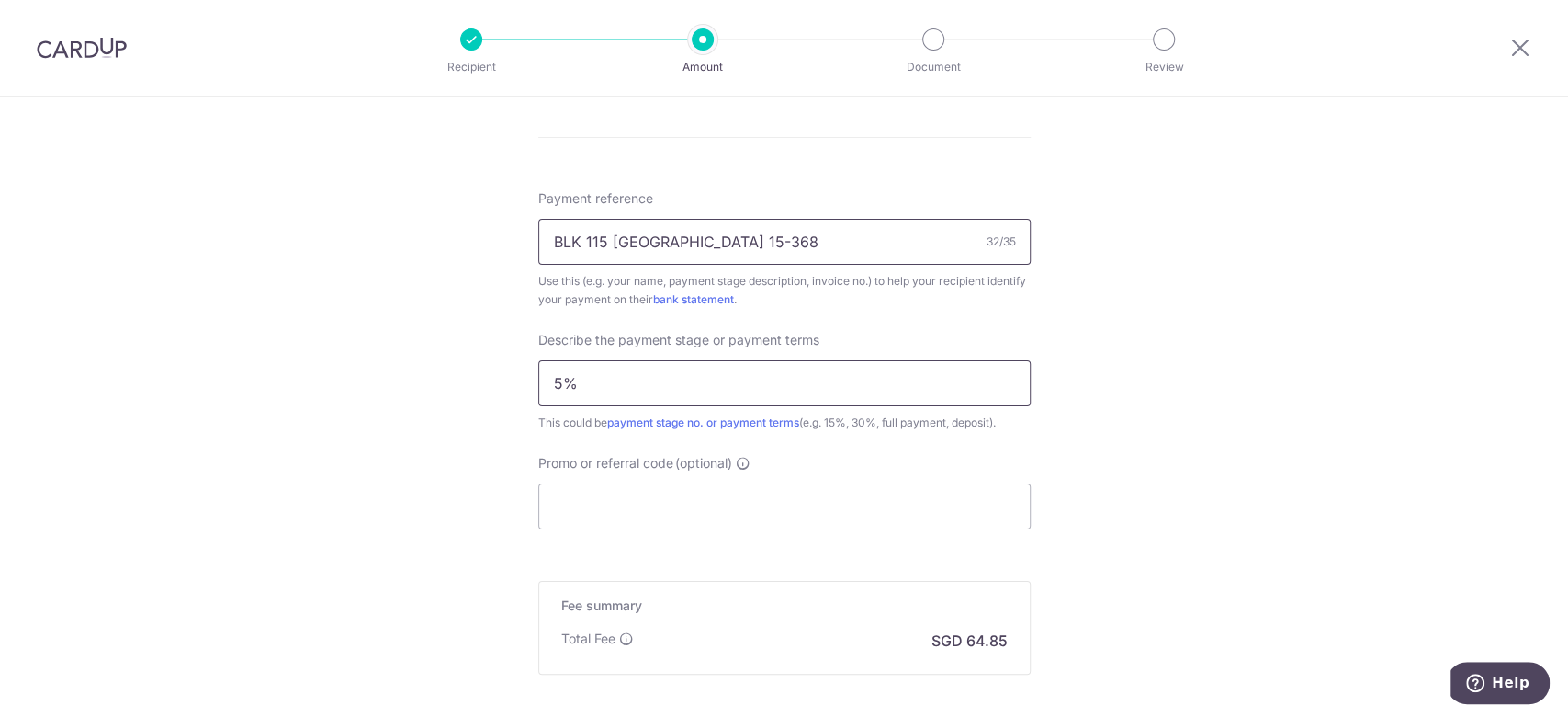
scroll to position [1103, 0]
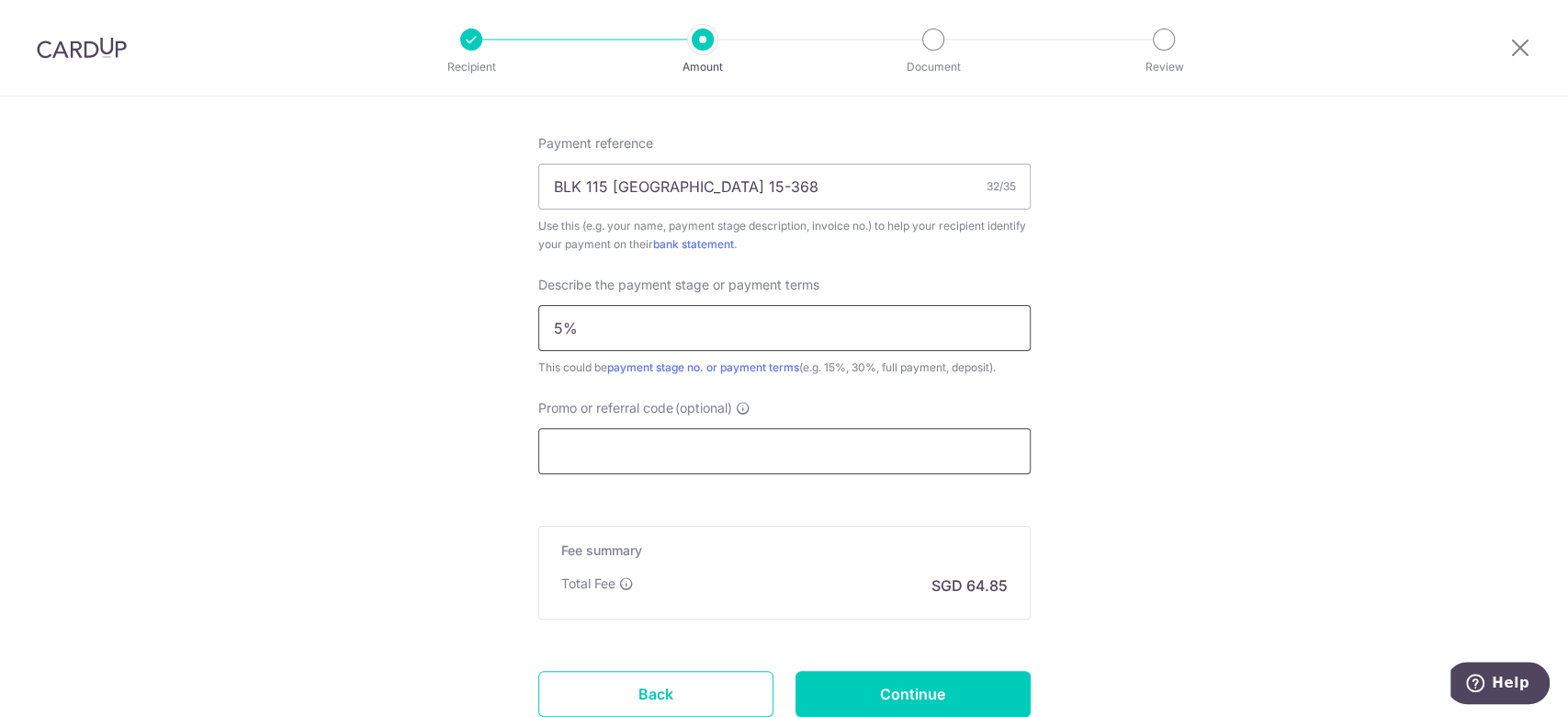
type input "5%"
click at [785, 452] on input "Promo or referral code (optional)" at bounding box center [784, 452] width 492 height 46
paste input "MILELION"
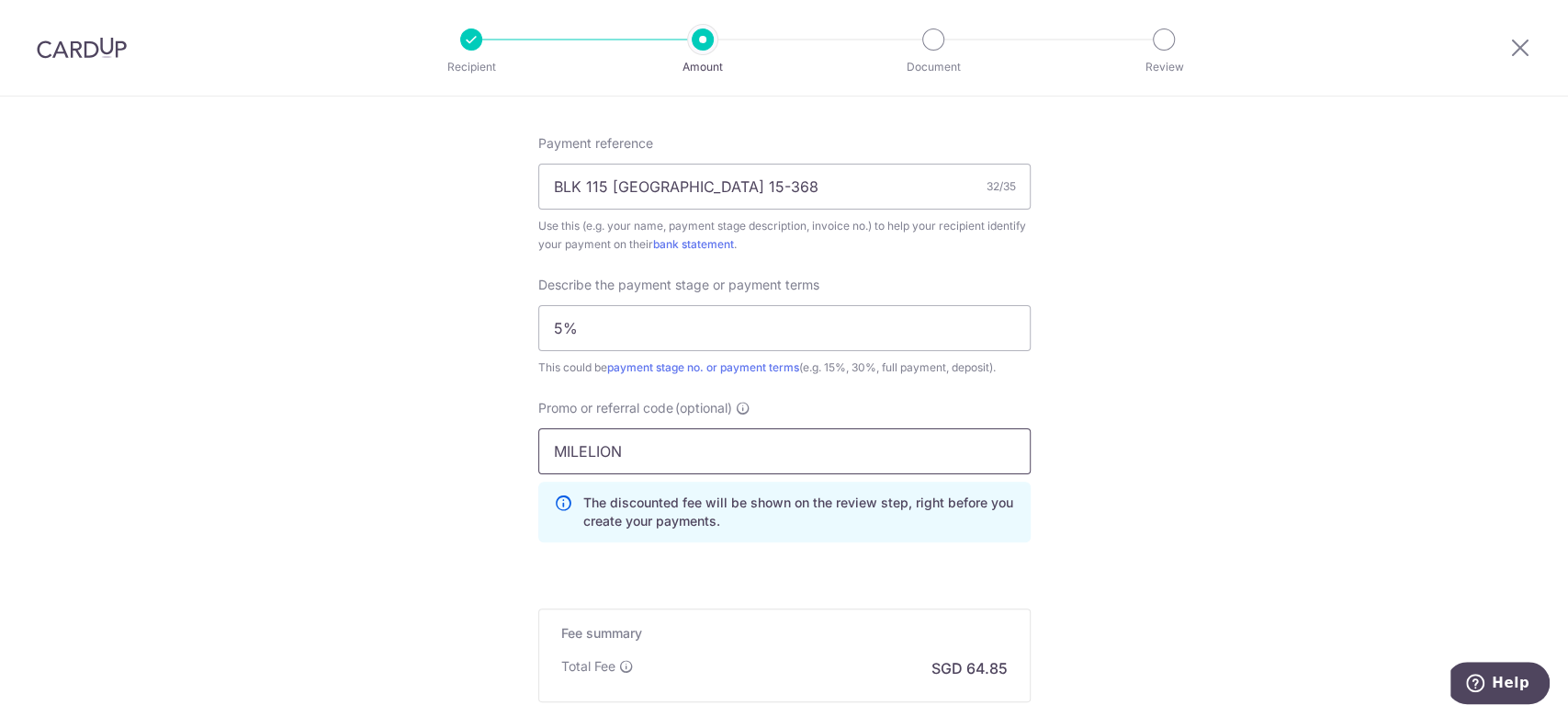
scroll to position [1322, 0]
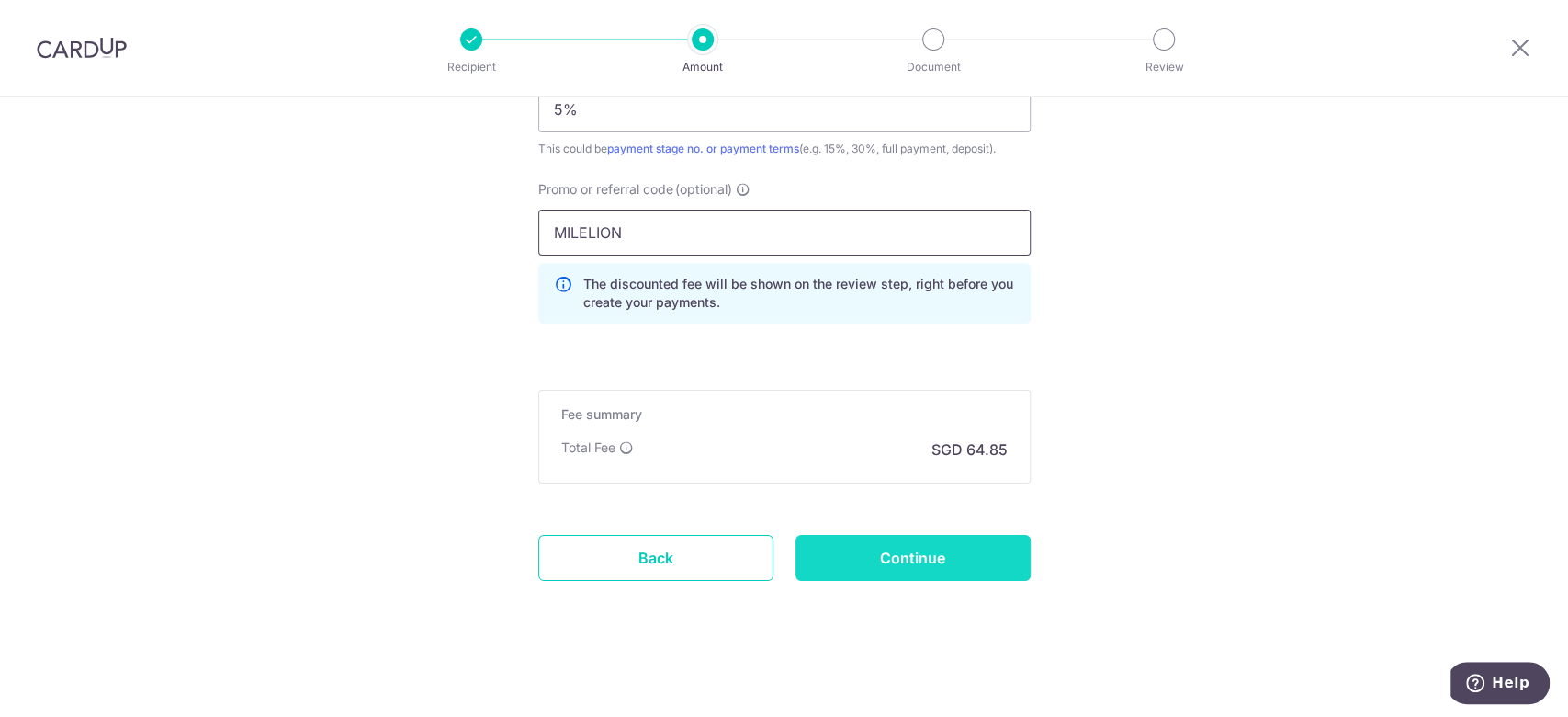
type input "MILELION"
click at [879, 548] on input "Continue" at bounding box center [913, 558] width 235 height 46
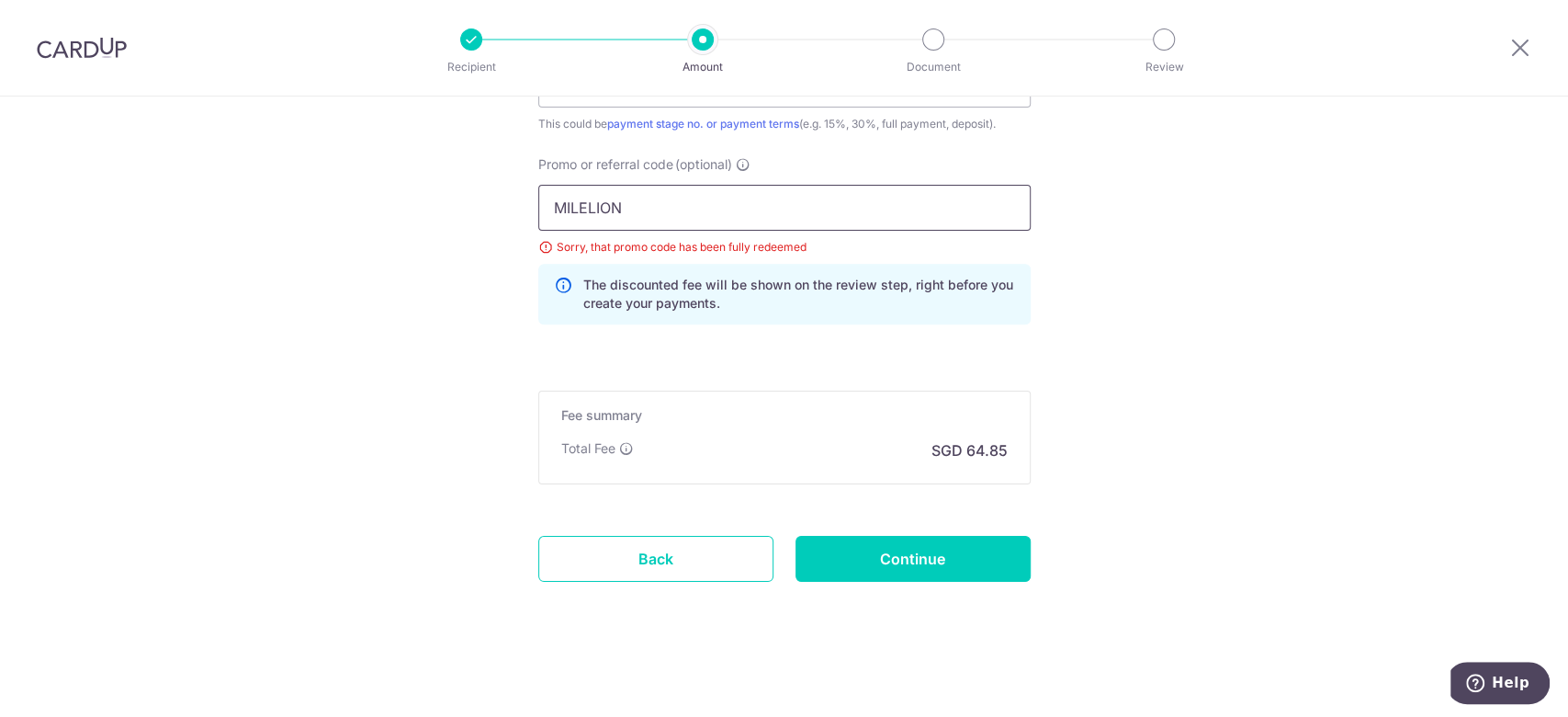
drag, startPoint x: 669, startPoint y: 214, endPoint x: 15, endPoint y: 141, distance: 658.1
paste input "RENO25ONE"
type input "RENO25ONE"
click at [935, 559] on input "Continue" at bounding box center [913, 559] width 235 height 46
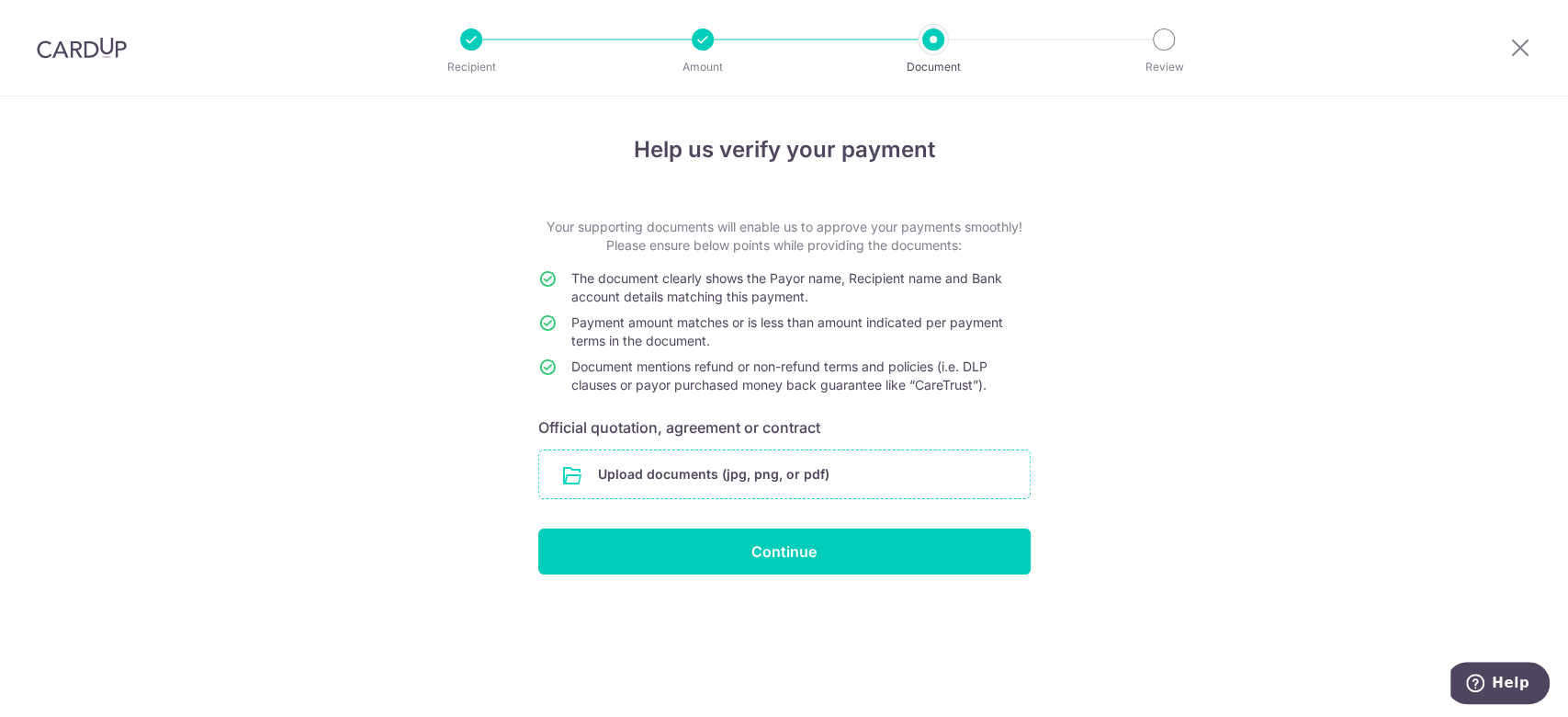
click at [835, 472] on input "file" at bounding box center [784, 474] width 490 height 48
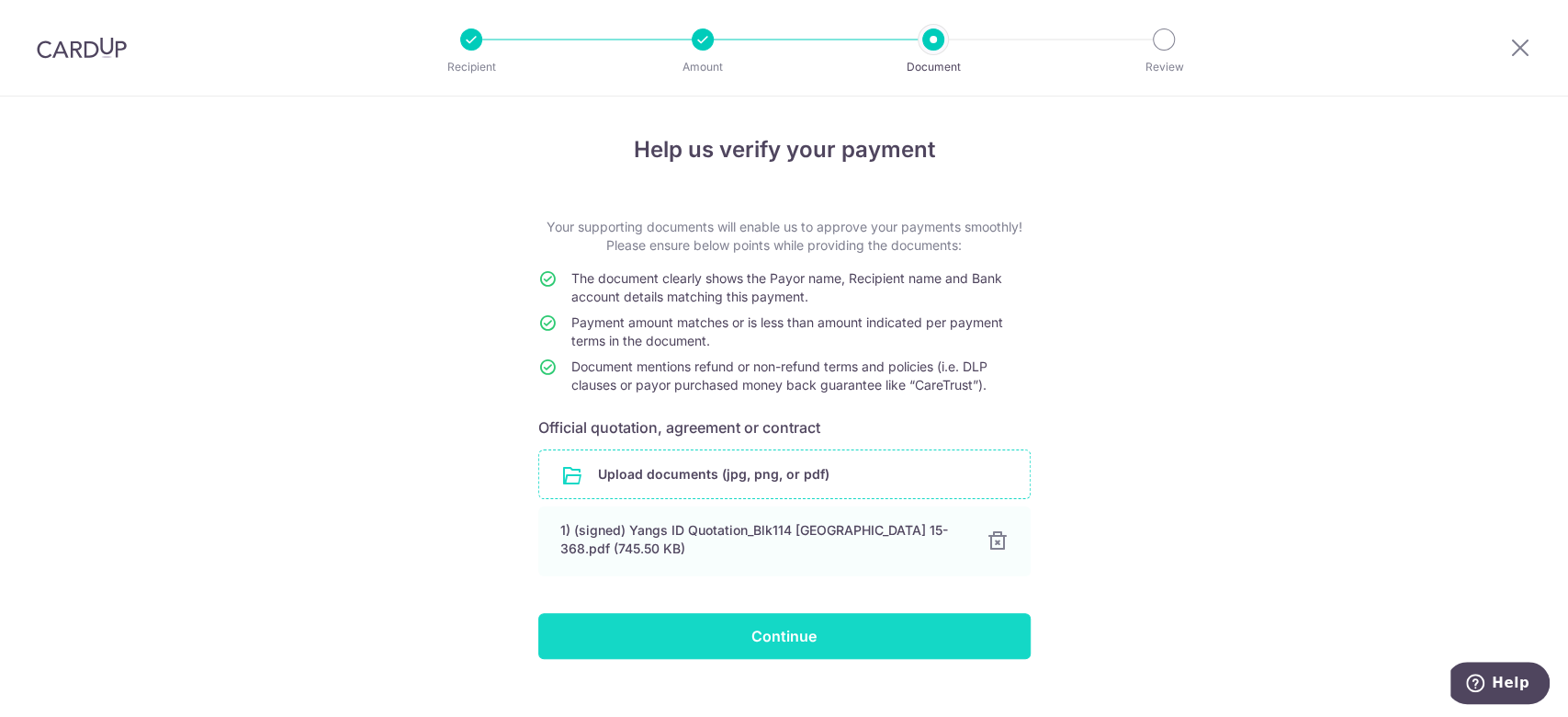
click at [787, 636] on input "Continue" at bounding box center [784, 637] width 492 height 46
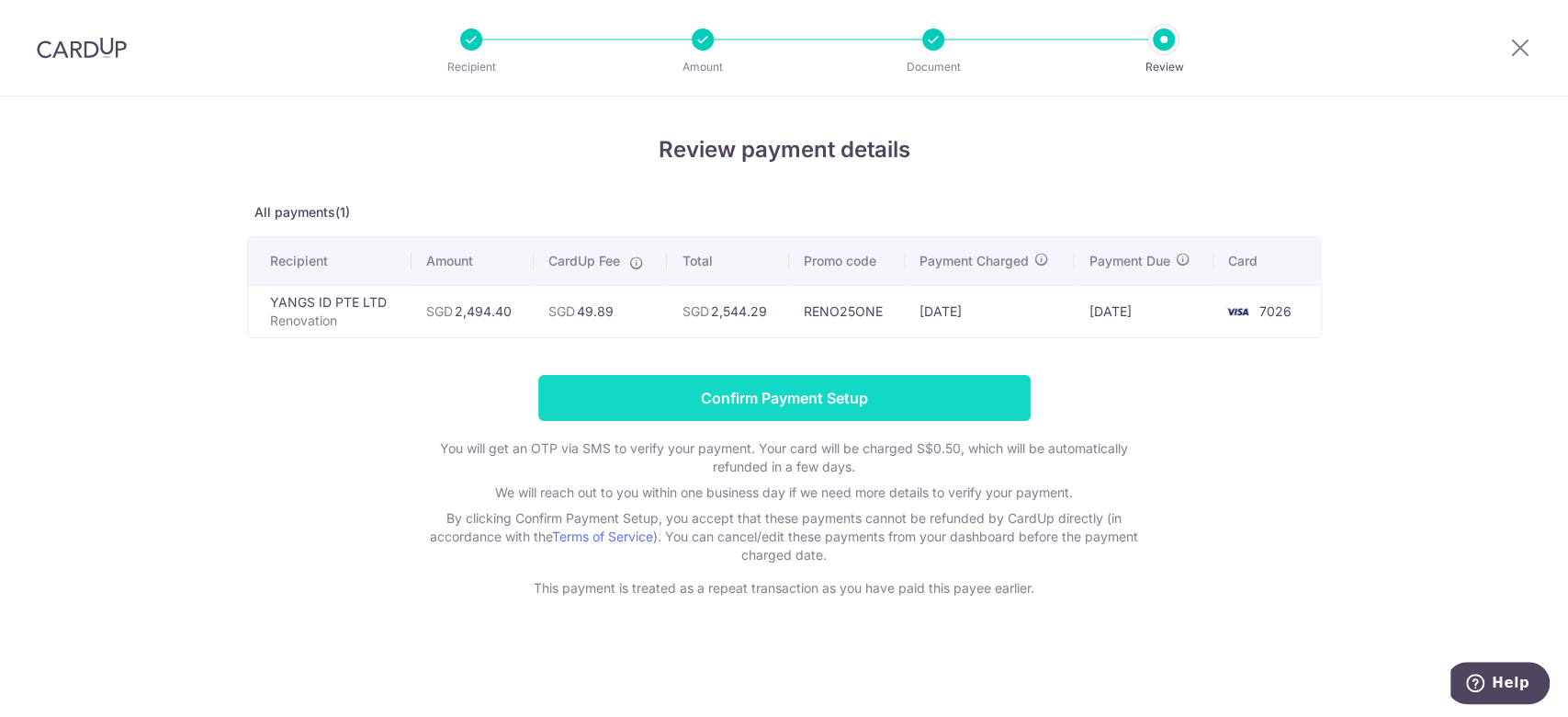
click at [940, 380] on input "Confirm Payment Setup" at bounding box center [784, 398] width 492 height 46
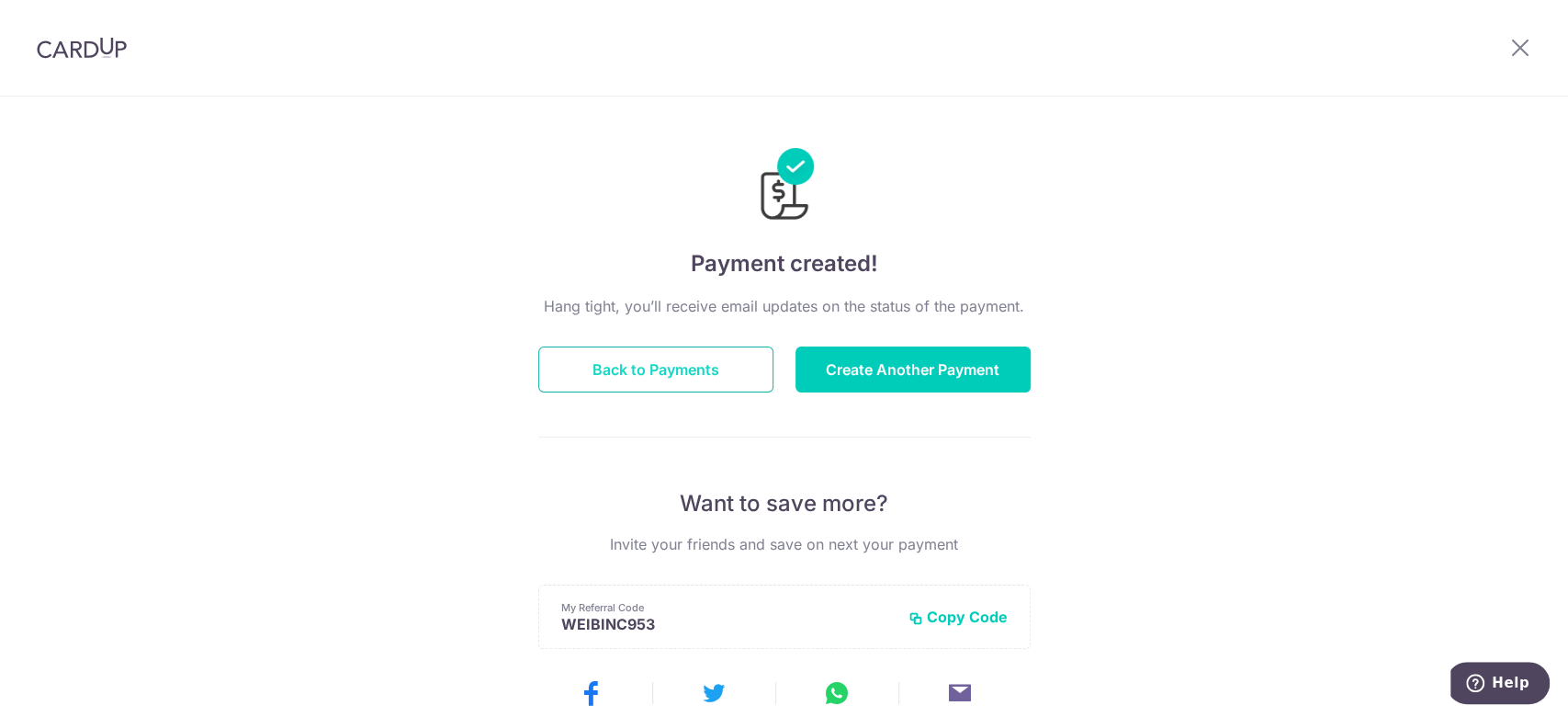
click at [652, 352] on button "Back to Payments" at bounding box center [656, 370] width 235 height 46
